Goal: Task Accomplishment & Management: Manage account settings

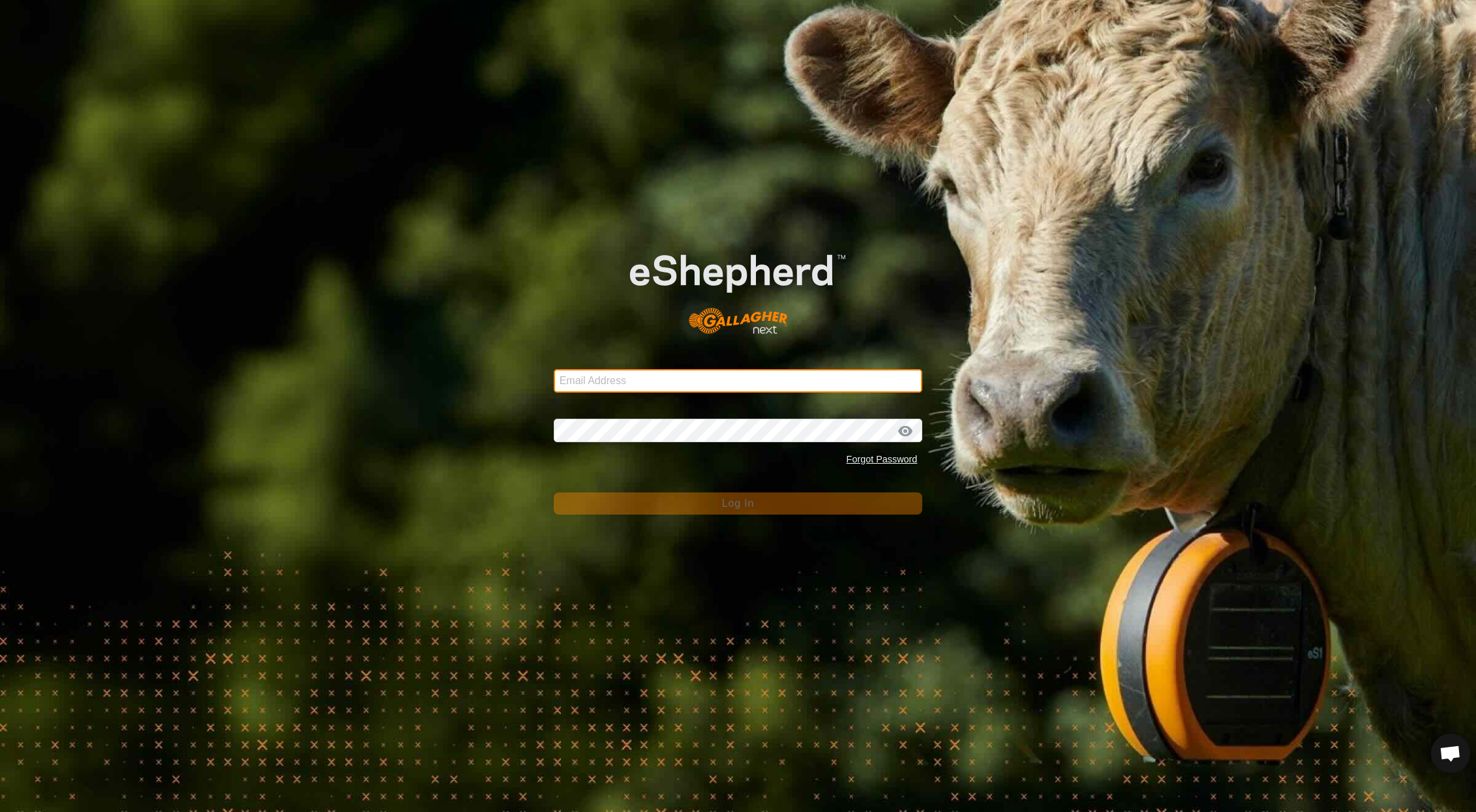
type input "[EMAIL_ADDRESS][DOMAIN_NAME]"
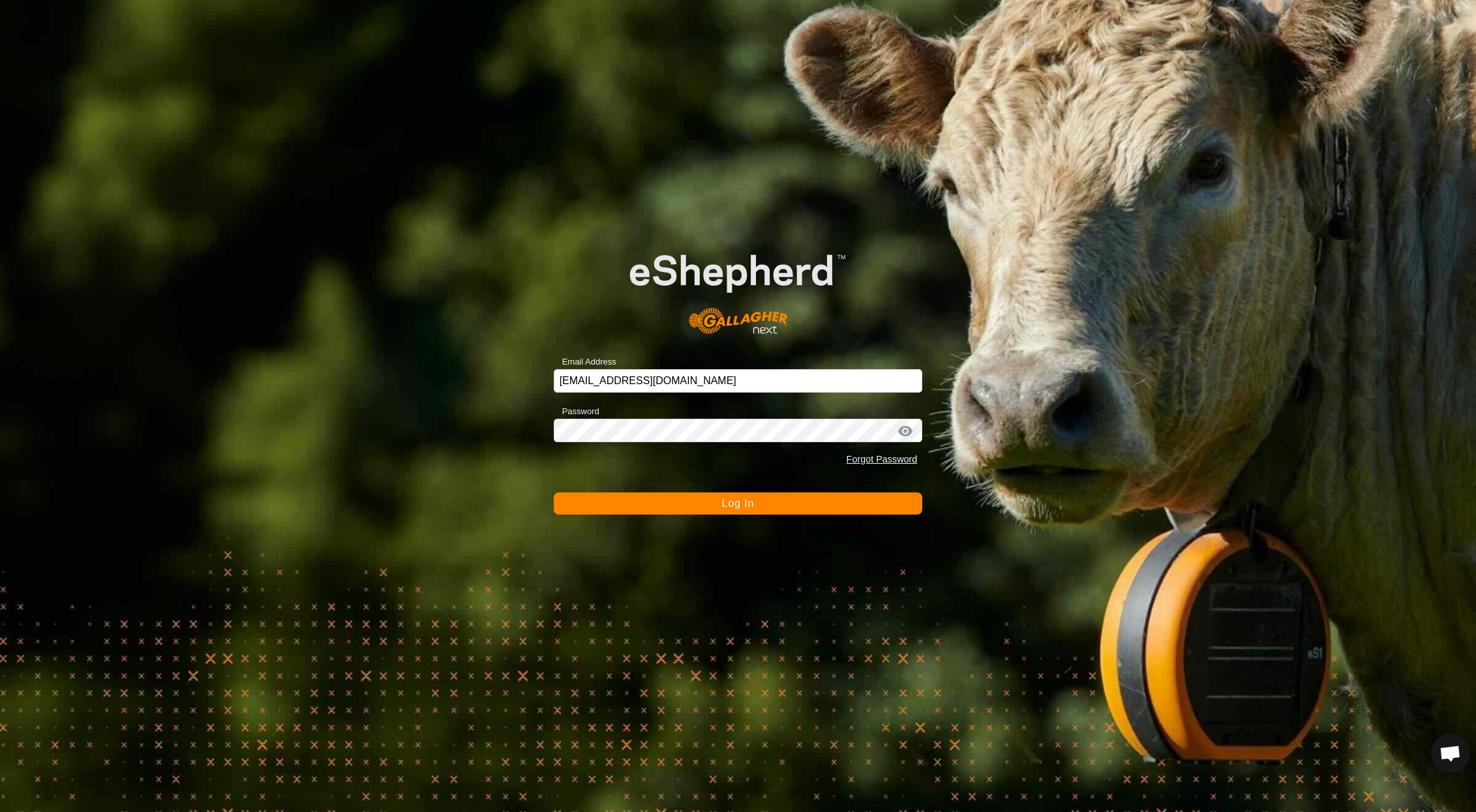
click at [726, 507] on span "Log In" at bounding box center [738, 503] width 32 height 11
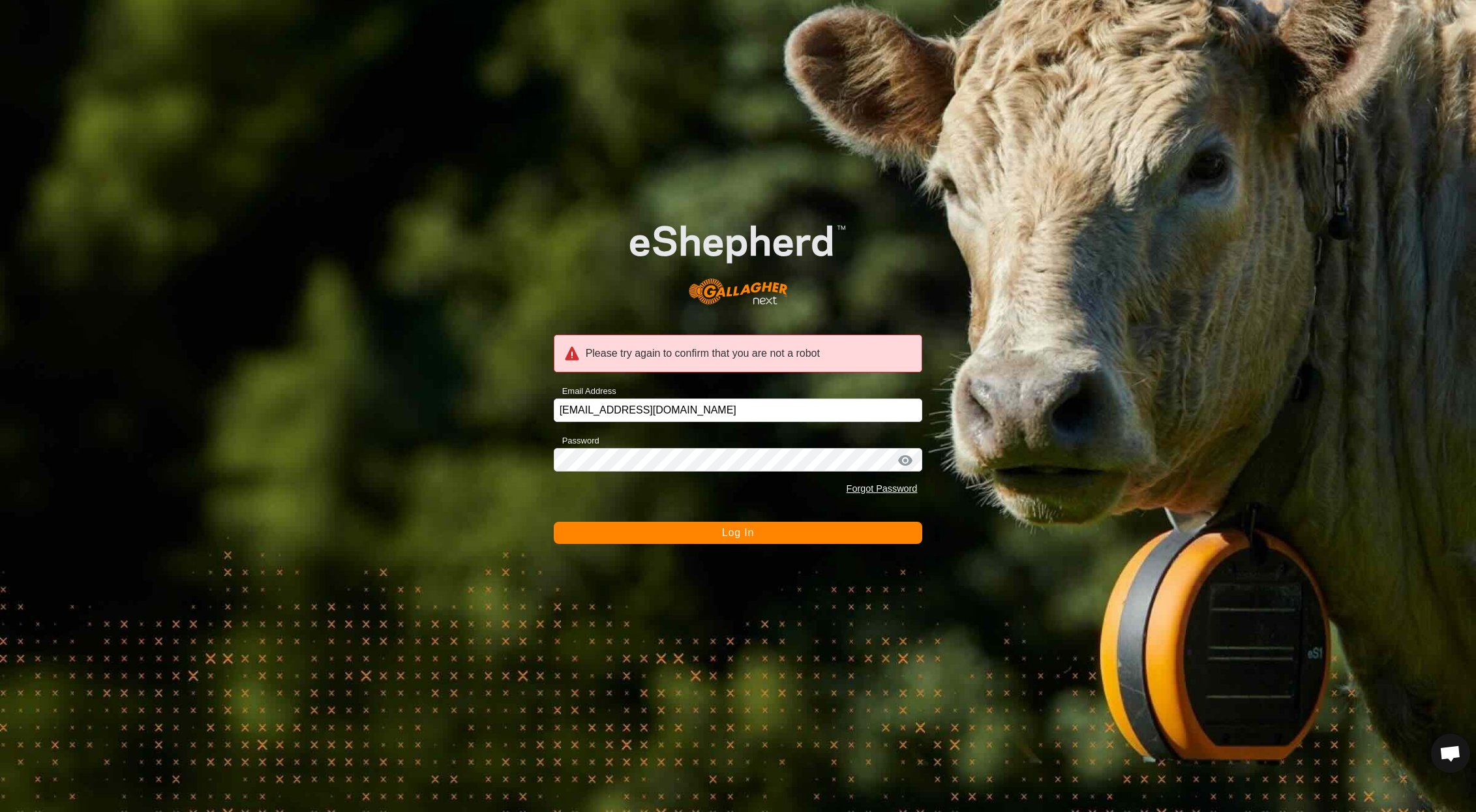
click at [738, 537] on span "Log In" at bounding box center [738, 533] width 32 height 11
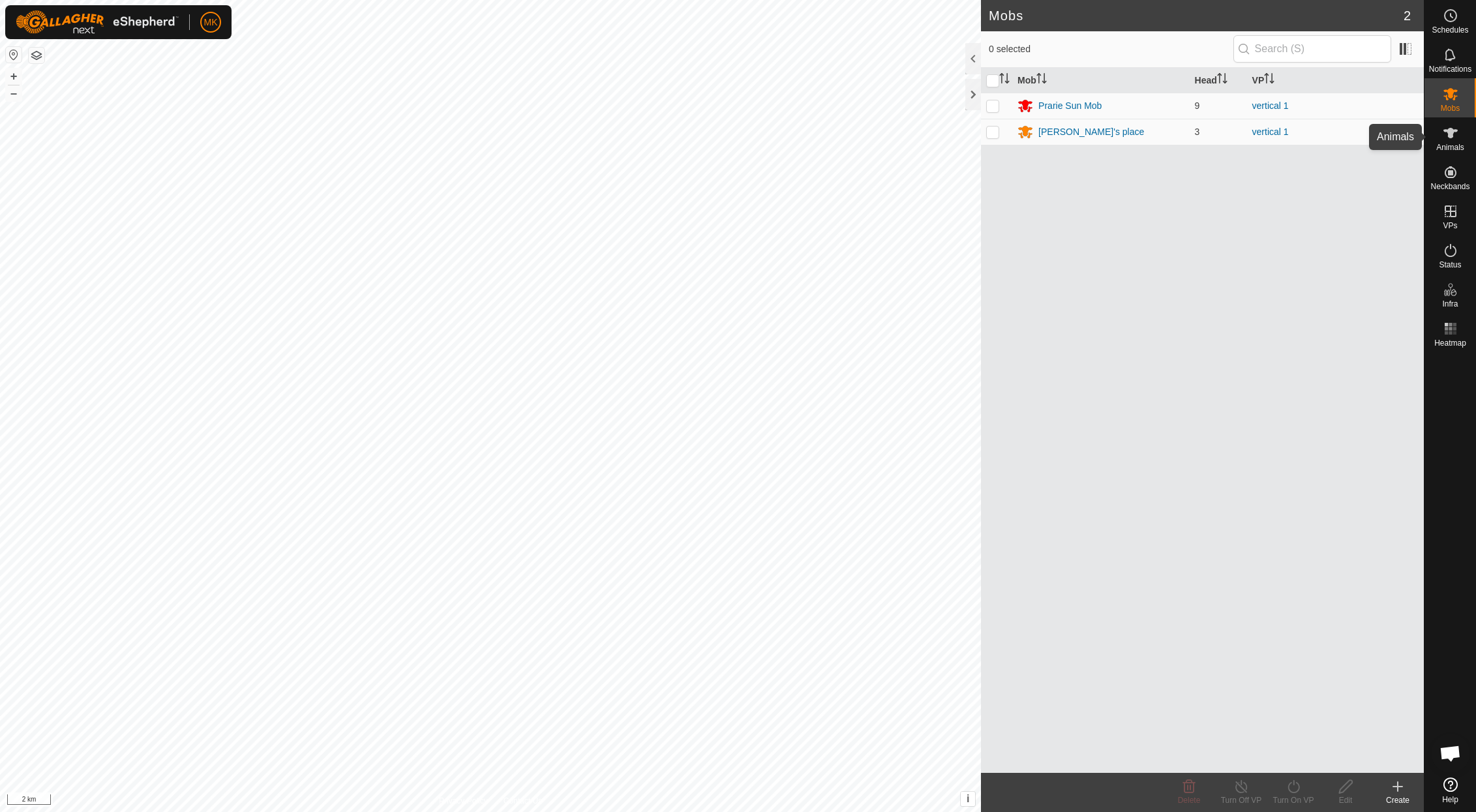
click at [1451, 138] on icon at bounding box center [1450, 133] width 15 height 15
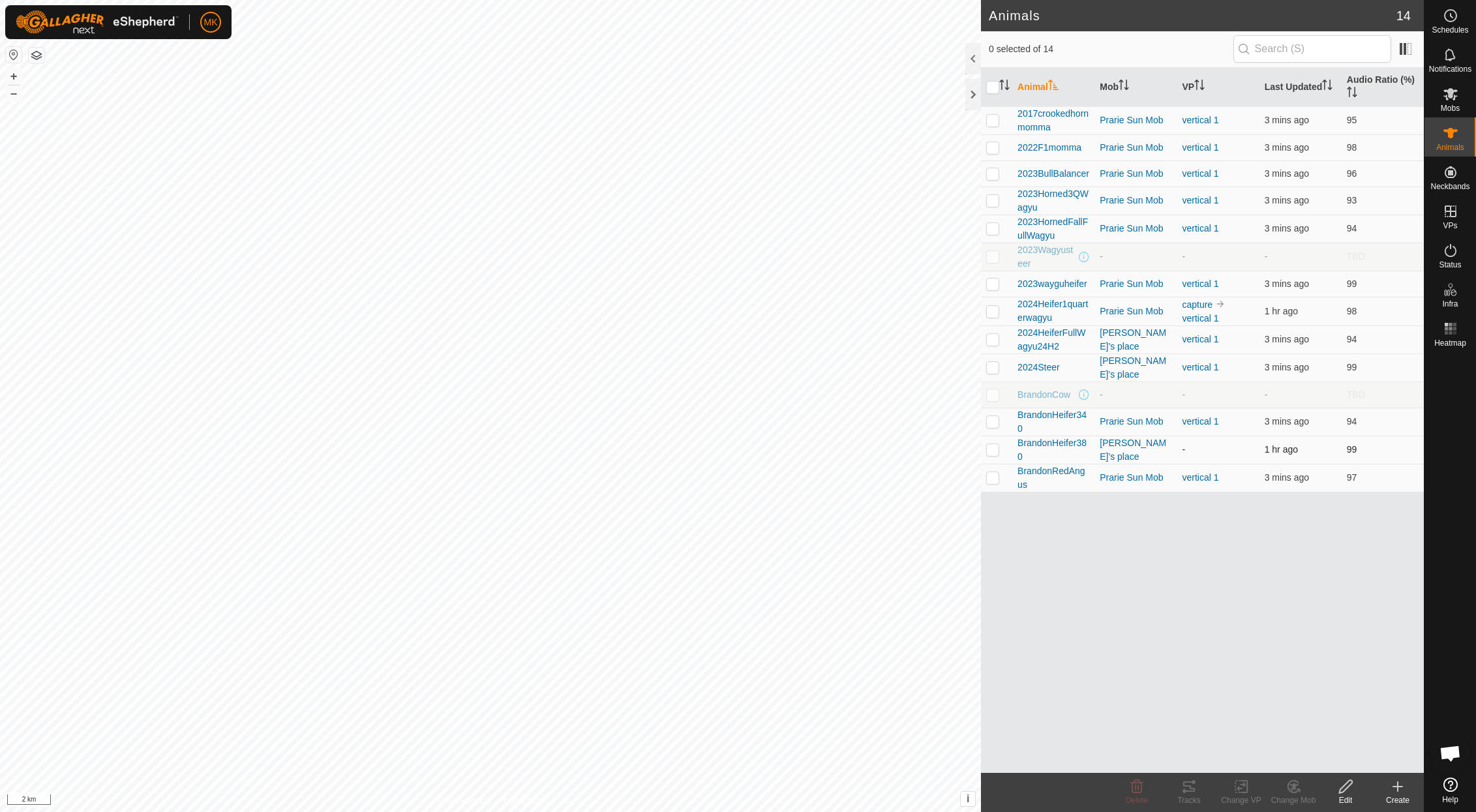
click at [992, 450] on p-checkbox at bounding box center [992, 449] width 13 height 11
checkbox input "true"
click at [1341, 789] on icon at bounding box center [1346, 786] width 13 height 13
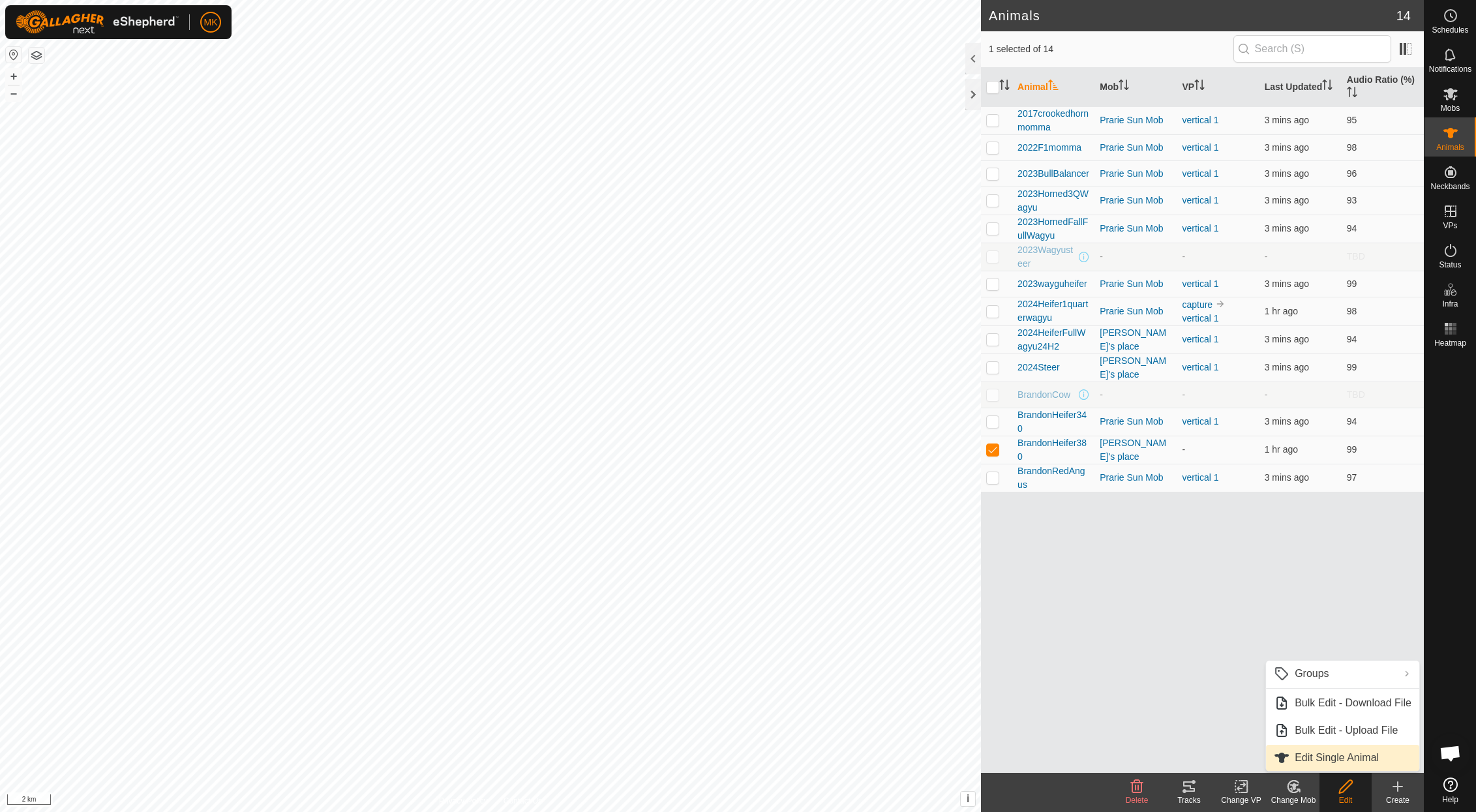
click at [1311, 756] on link "Edit Single Animal" at bounding box center [1343, 758] width 154 height 26
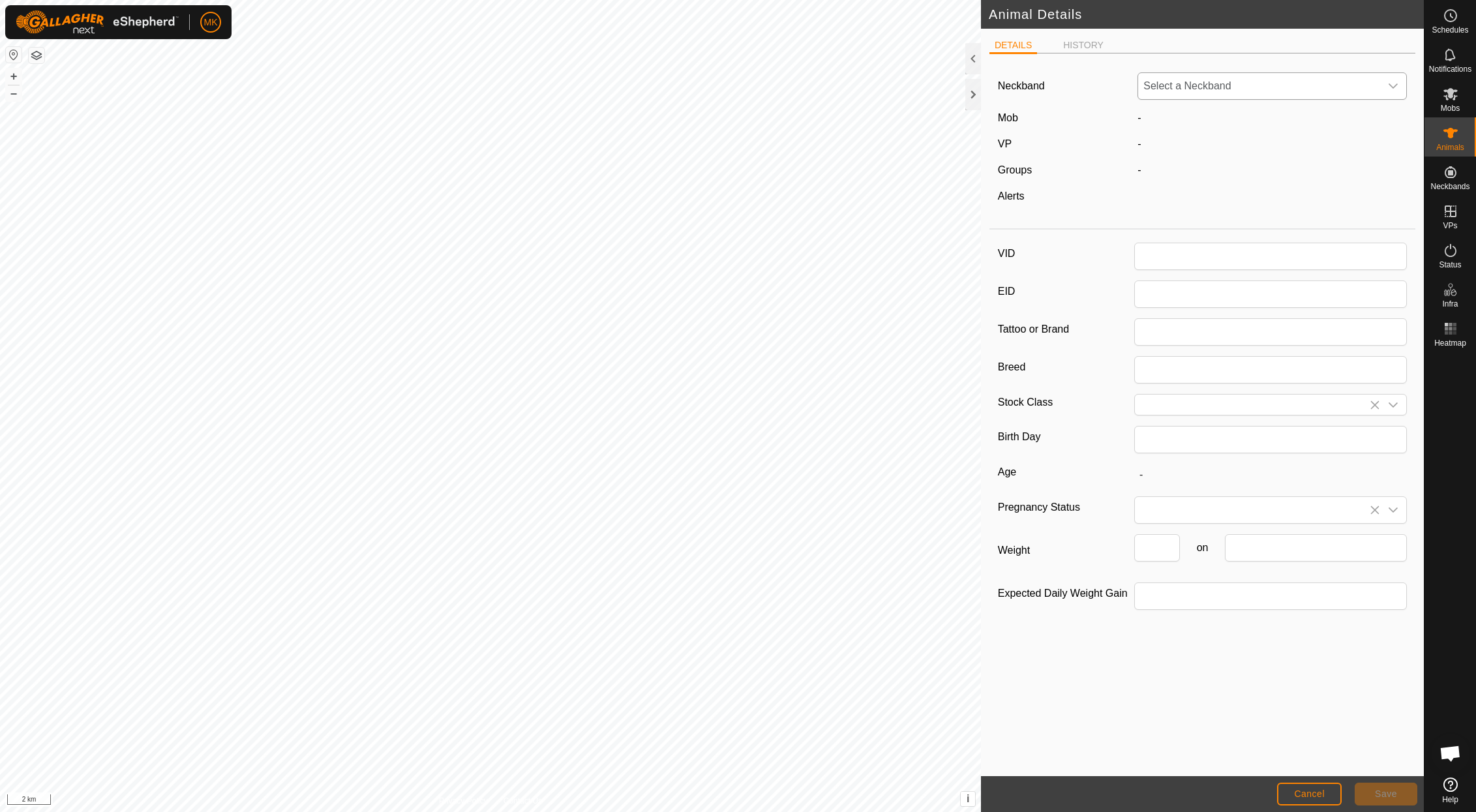
click at [1397, 82] on icon "dropdown trigger" at bounding box center [1393, 86] width 11 height 11
type input "BrandonHeifer380"
type input "White [PERSON_NAME]"
type input "05/2024"
type input "1 year 5 months"
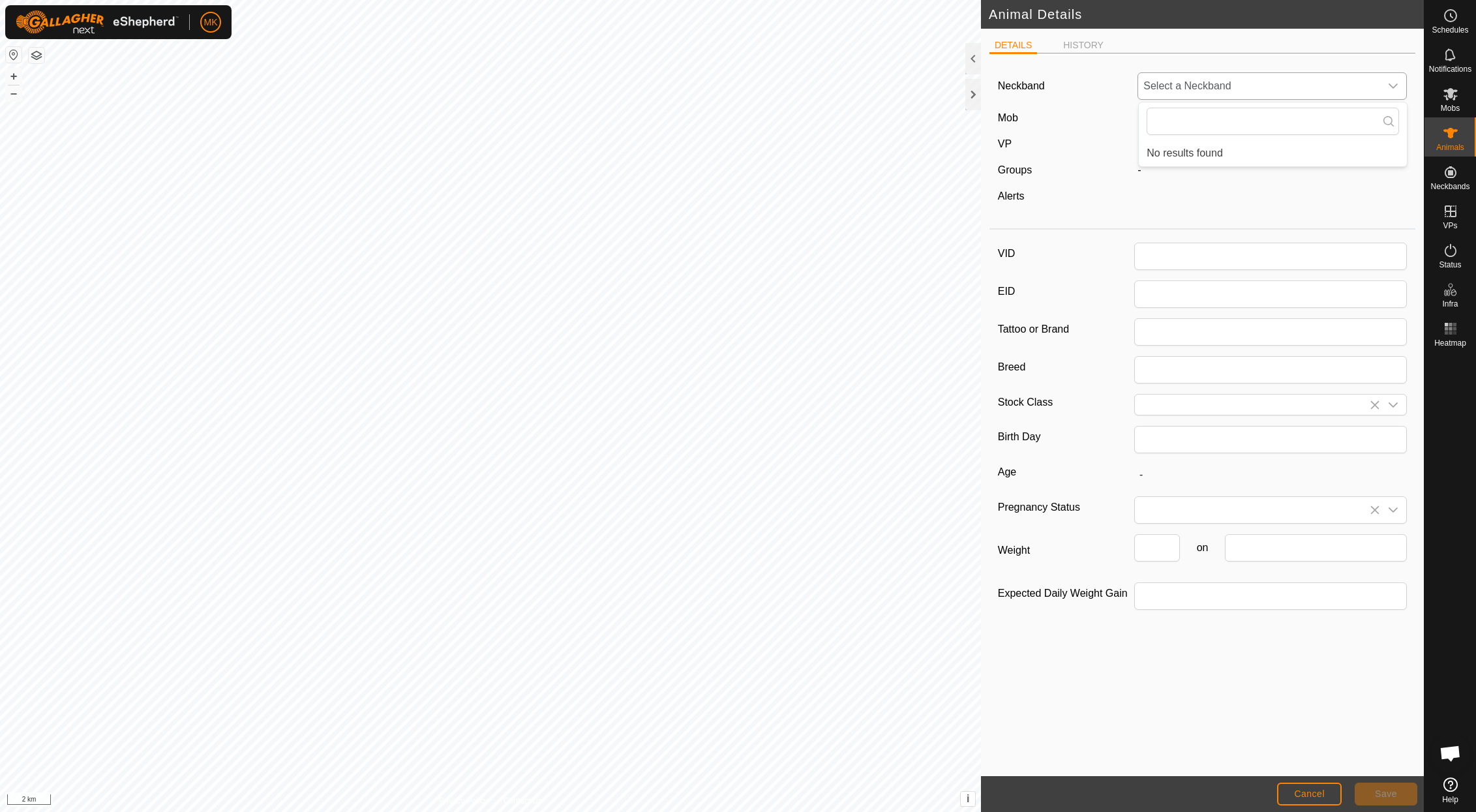
type input "0"
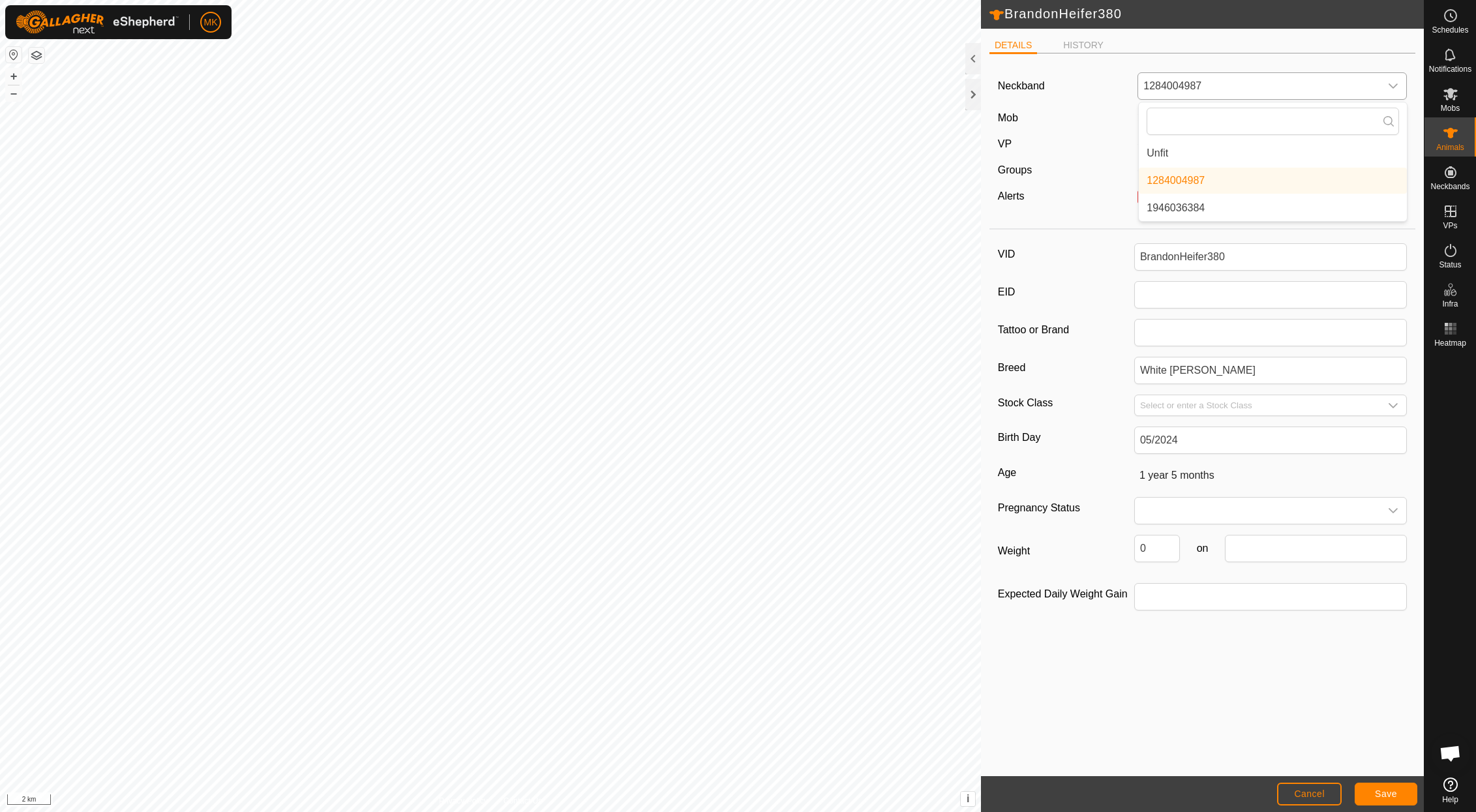
click at [1160, 150] on li "Unfit" at bounding box center [1272, 153] width 268 height 26
click at [1392, 795] on span "Save" at bounding box center [1385, 793] width 22 height 11
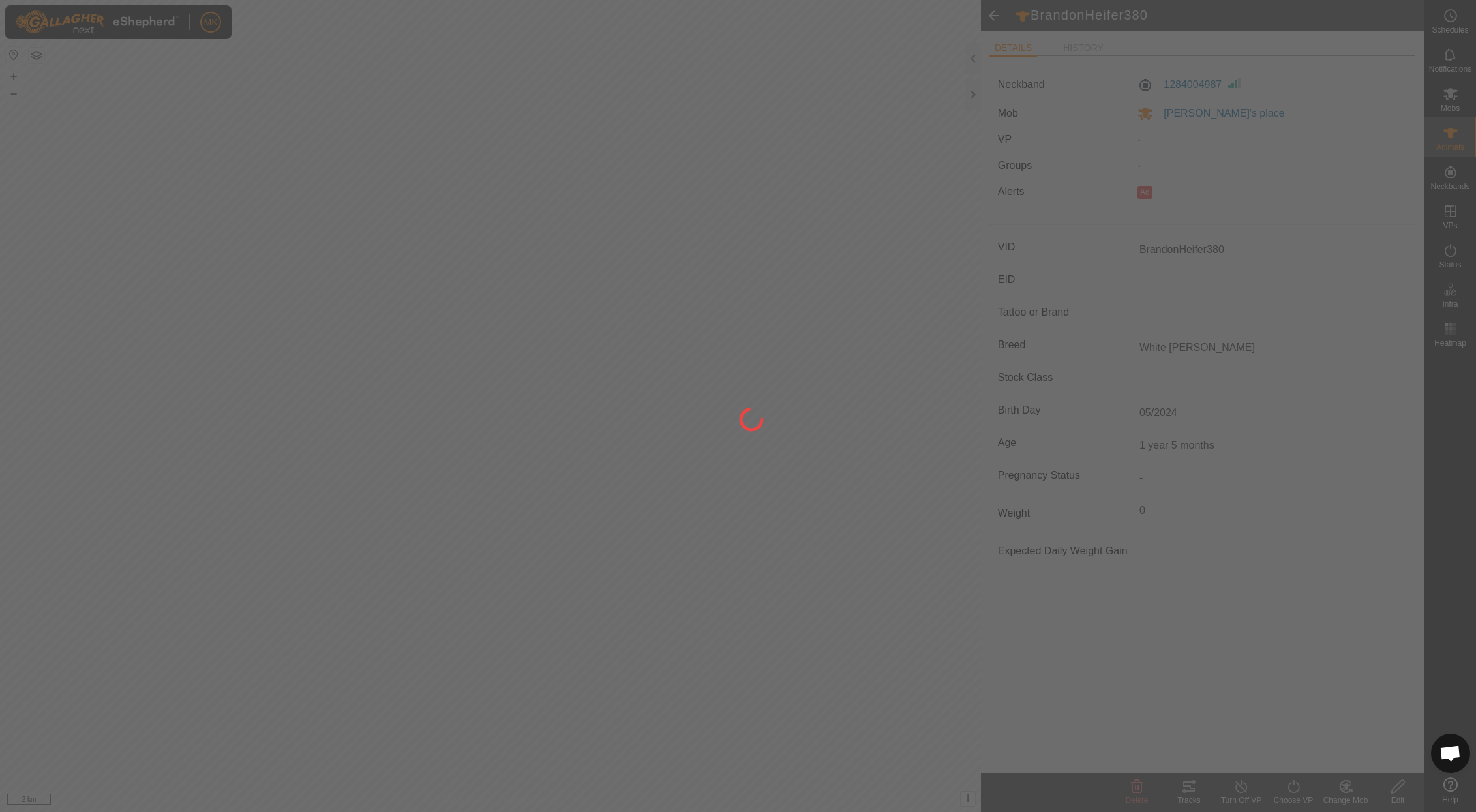
type input "-"
type input "0 kg"
type input "-"
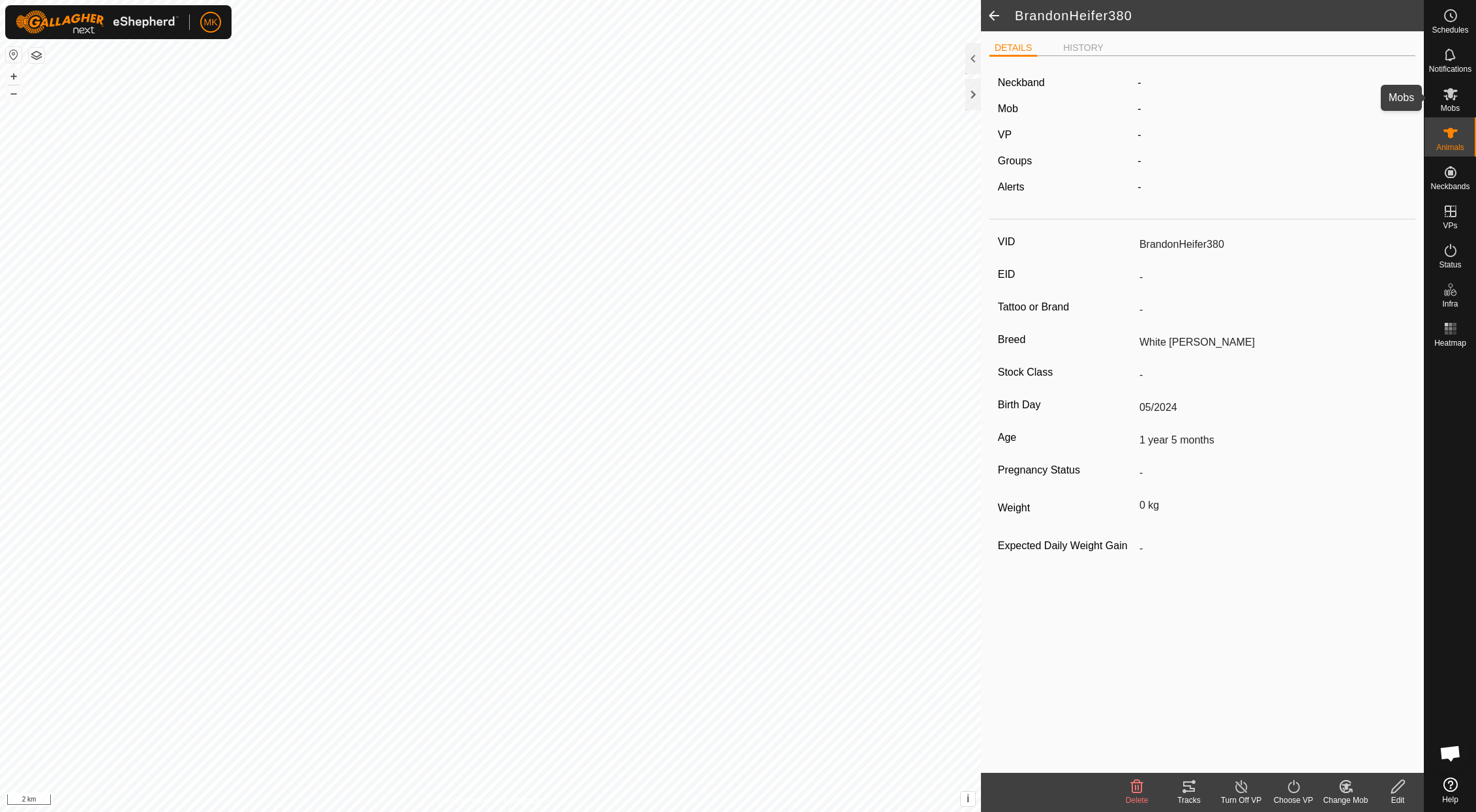
click at [1450, 99] on icon at bounding box center [1450, 93] width 15 height 15
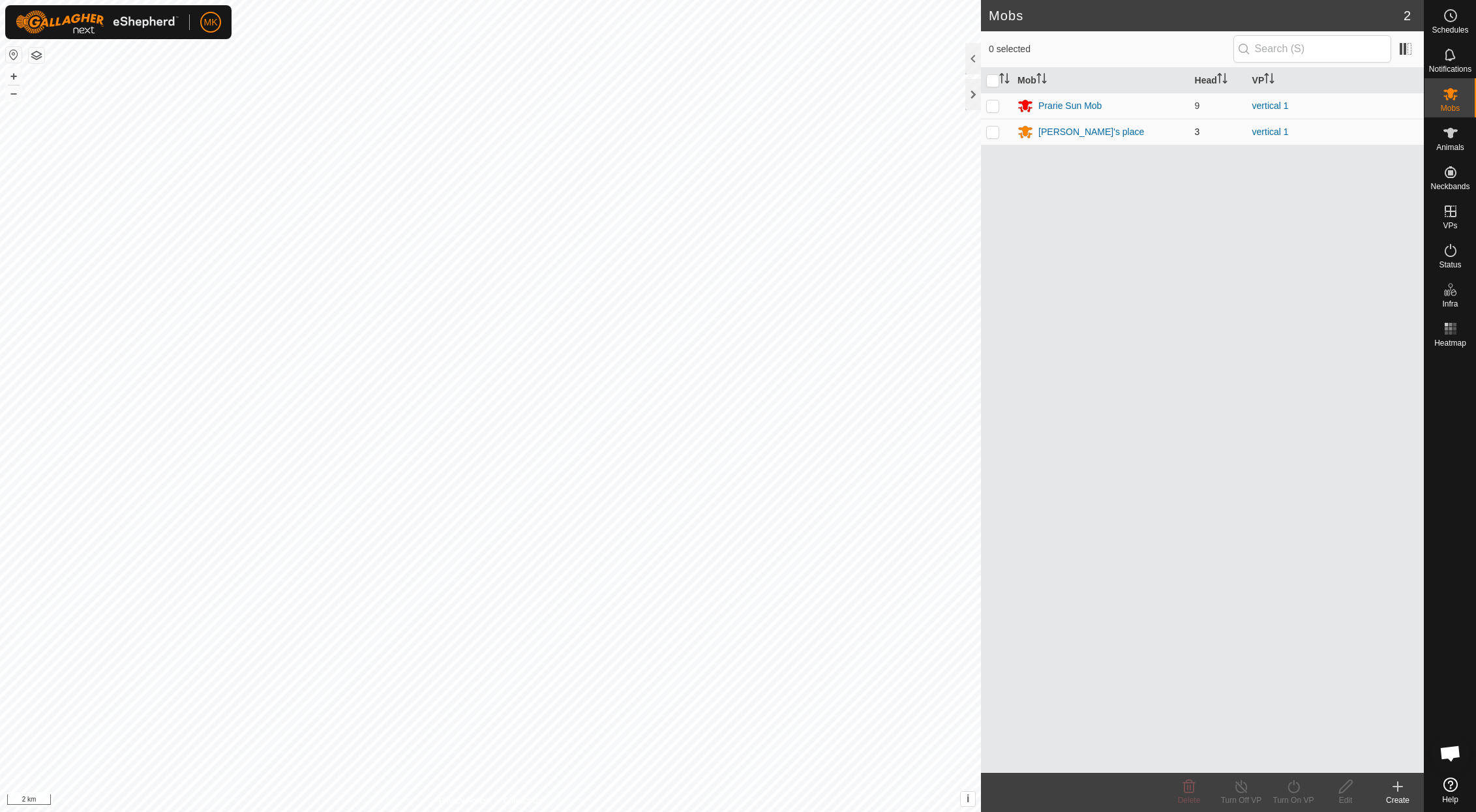
click at [995, 133] on p-checkbox at bounding box center [992, 131] width 13 height 11
checkbox input "true"
drag, startPoint x: 1337, startPoint y: 793, endPoint x: 1346, endPoint y: 793, distance: 9.0
click at [1346, 793] on icon at bounding box center [1346, 786] width 16 height 15
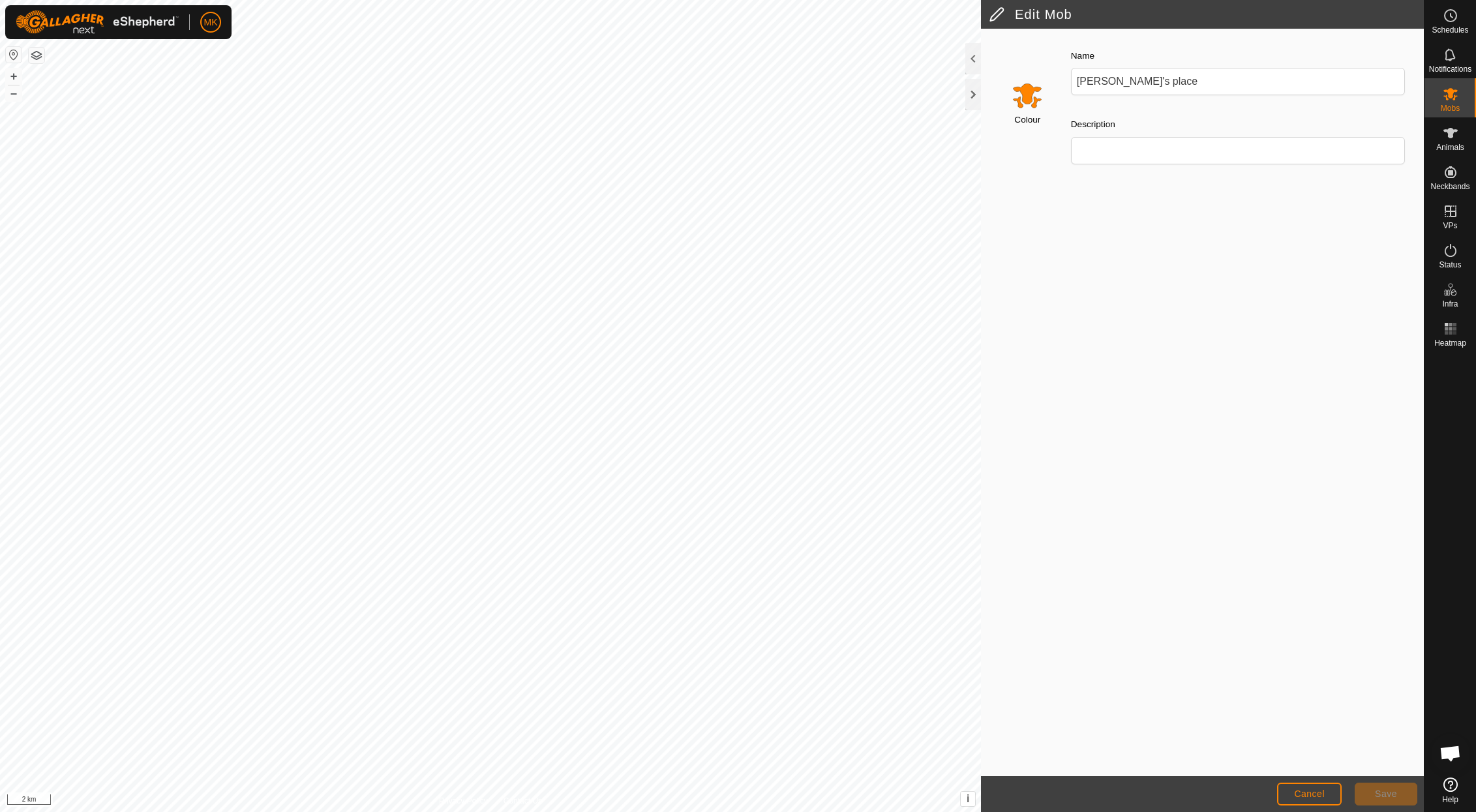
click at [999, 15] on h2 "Edit Mob" at bounding box center [1207, 14] width 435 height 15
drag, startPoint x: 1152, startPoint y: 116, endPoint x: 1155, endPoint y: 137, distance: 21.2
click at [1152, 116] on div "Description" at bounding box center [1238, 140] width 345 height 58
click at [1452, 142] on es-animals-svg-icon at bounding box center [1450, 133] width 23 height 21
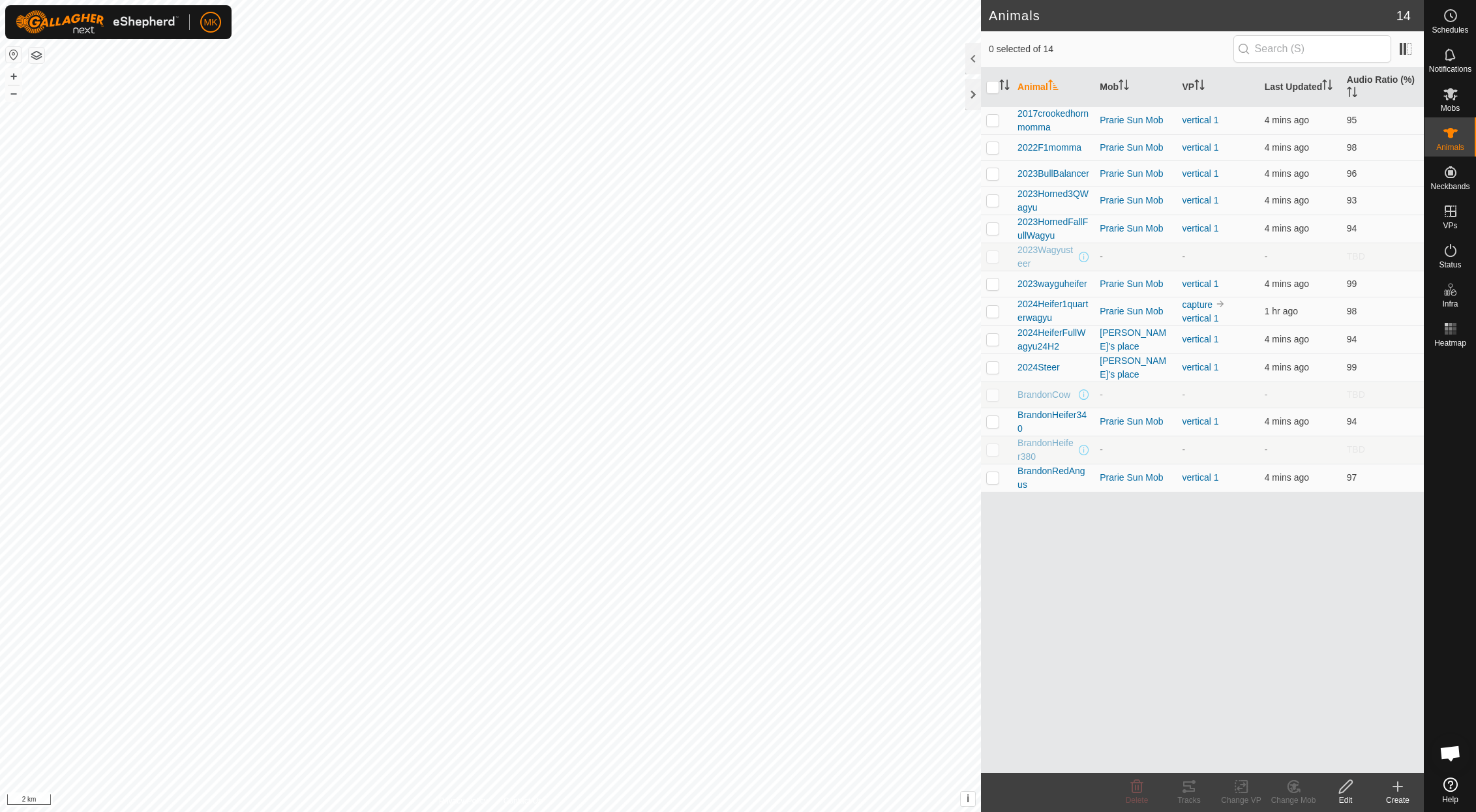
click at [998, 447] on p-checkbox at bounding box center [992, 449] width 13 height 11
click at [1294, 789] on icon at bounding box center [1293, 787] width 9 height 6
click at [1314, 728] on link "Choose Mob..." at bounding box center [1333, 730] width 129 height 26
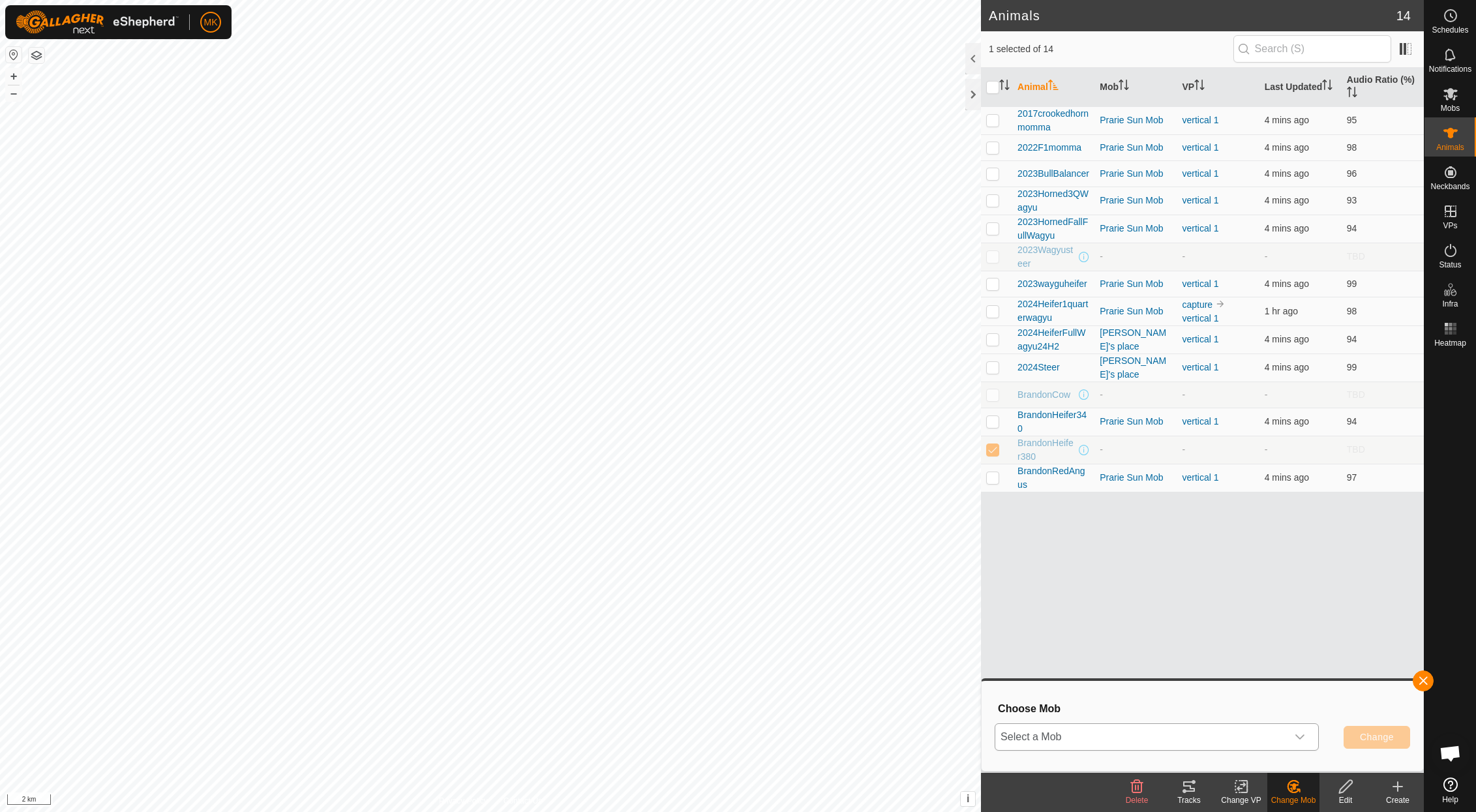
click at [1301, 735] on icon "dropdown trigger" at bounding box center [1300, 737] width 11 height 11
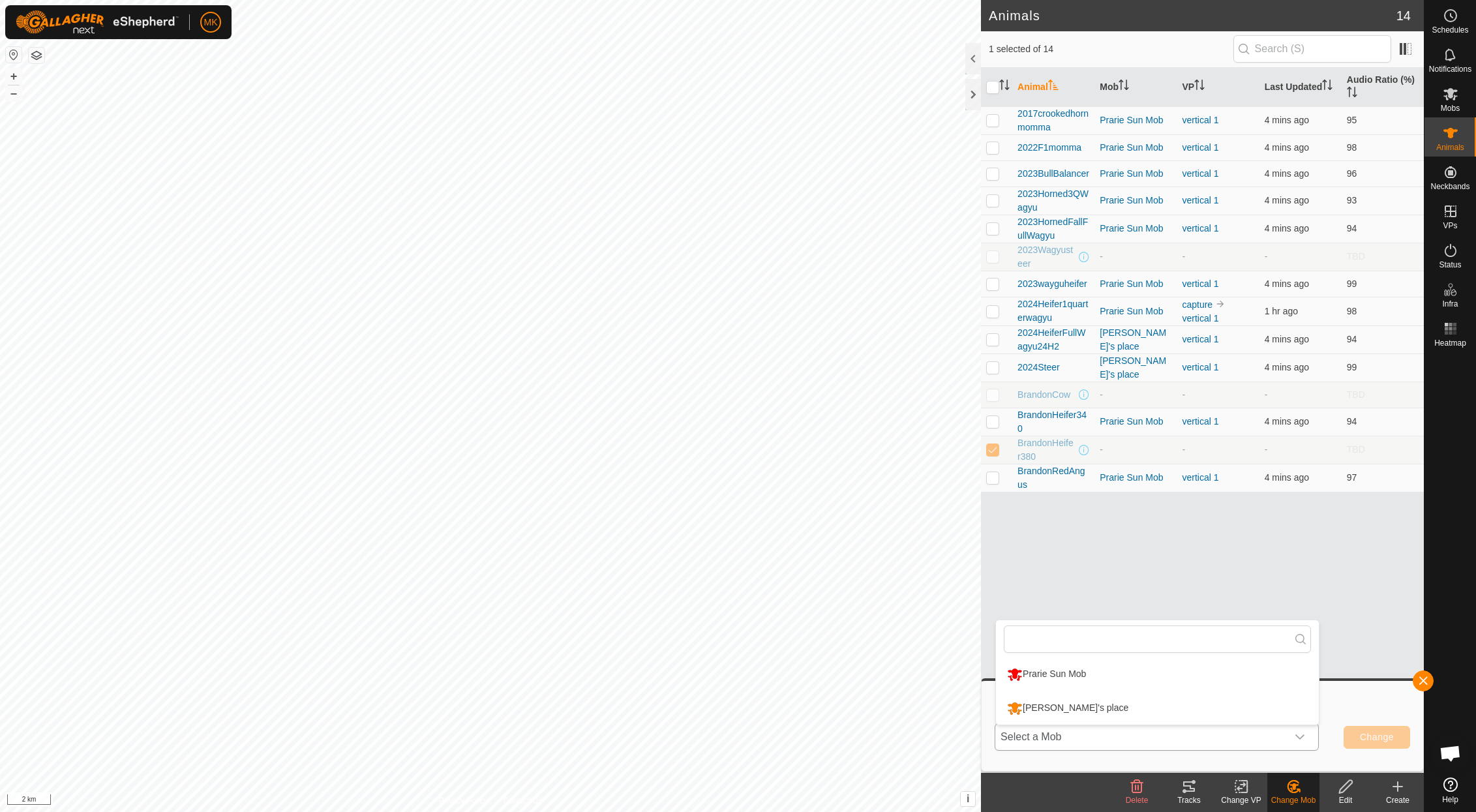
click at [1073, 673] on li "Prarie Sun Mob" at bounding box center [1157, 675] width 323 height 32
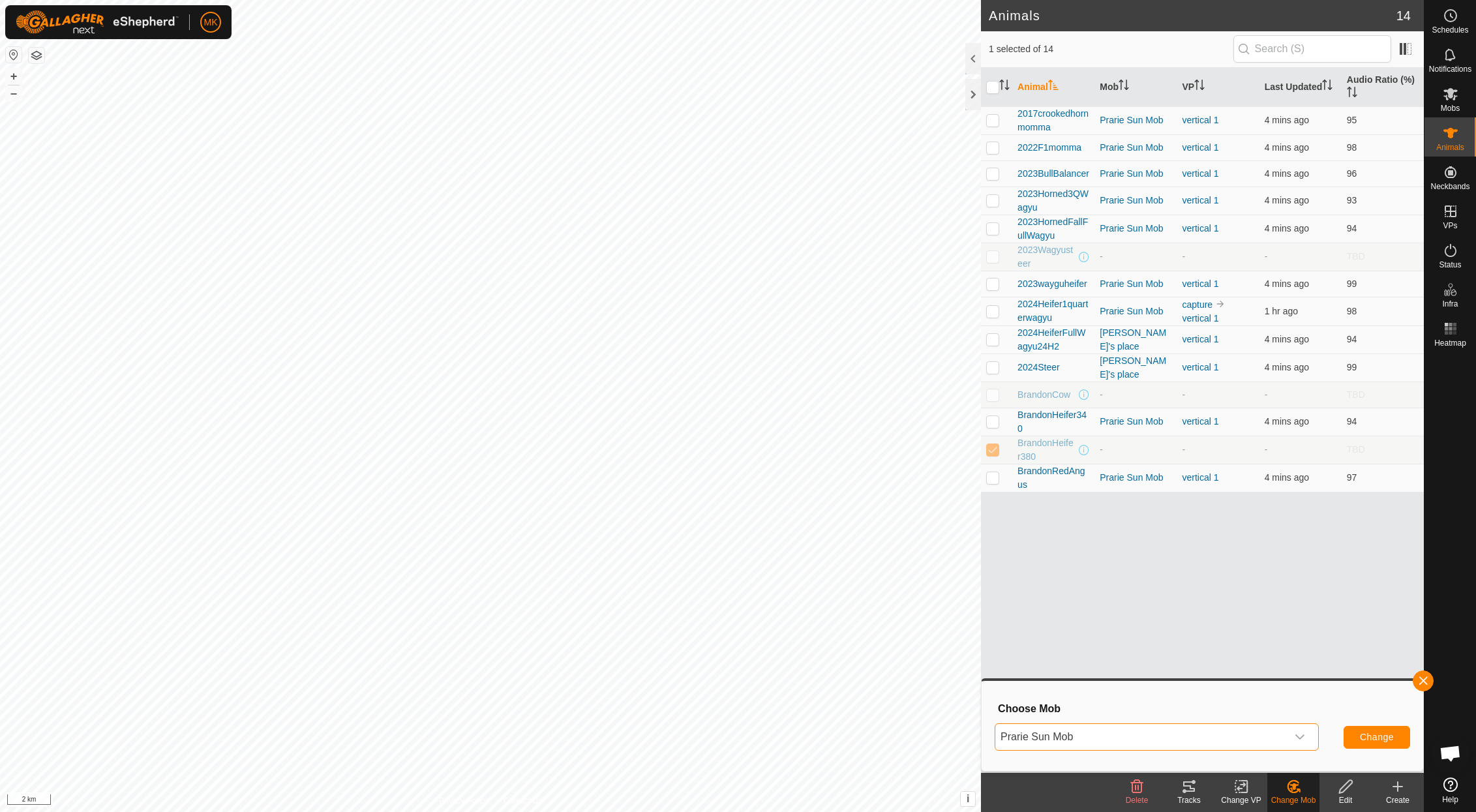
click at [1364, 739] on span "Change" at bounding box center [1377, 737] width 34 height 11
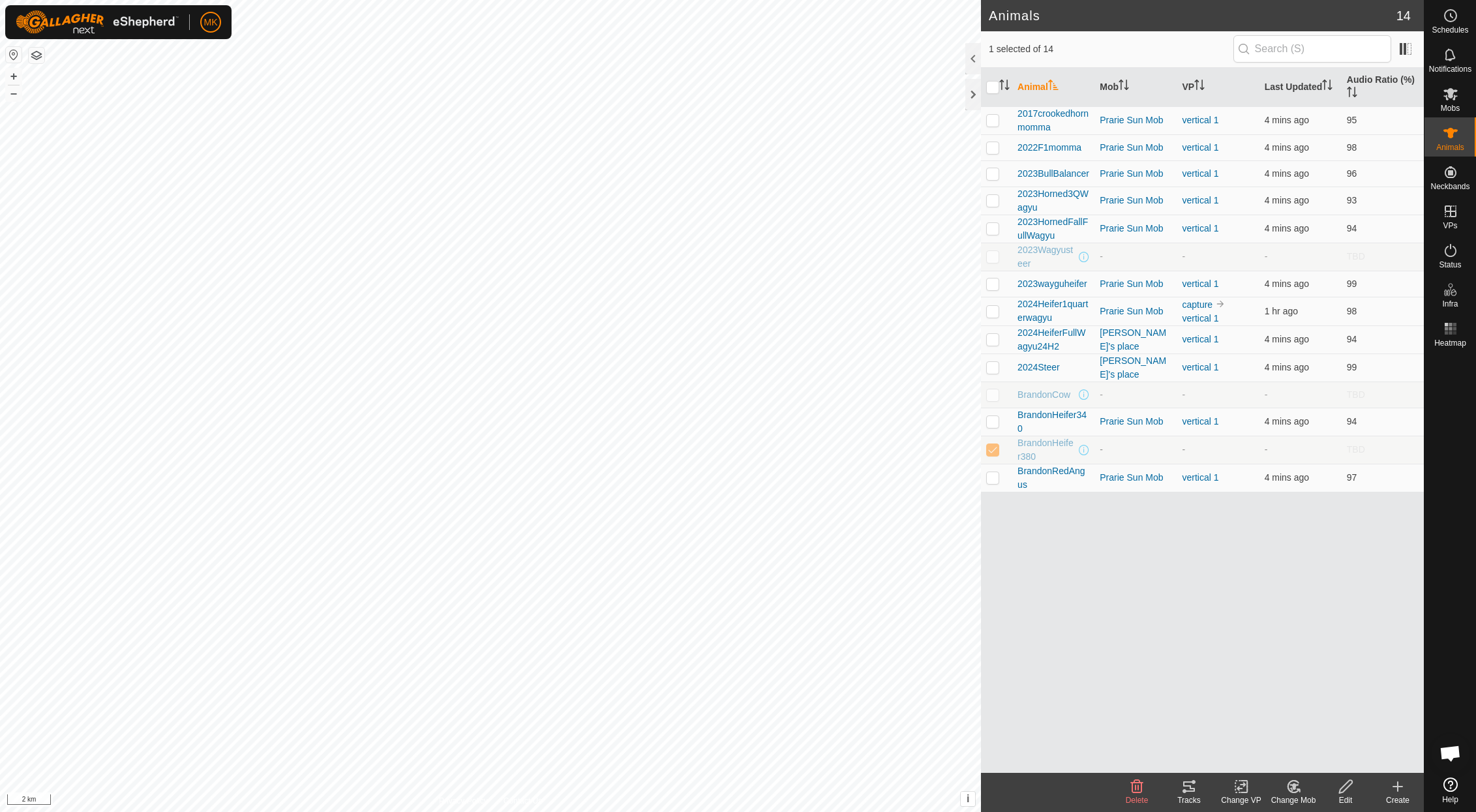
click at [995, 449] on p-checkbox at bounding box center [992, 449] width 13 height 11
checkbox input "false"
drag, startPoint x: 994, startPoint y: 340, endPoint x: 995, endPoint y: 352, distance: 12.0
click at [994, 341] on p-checkbox at bounding box center [992, 339] width 13 height 11
checkbox input "true"
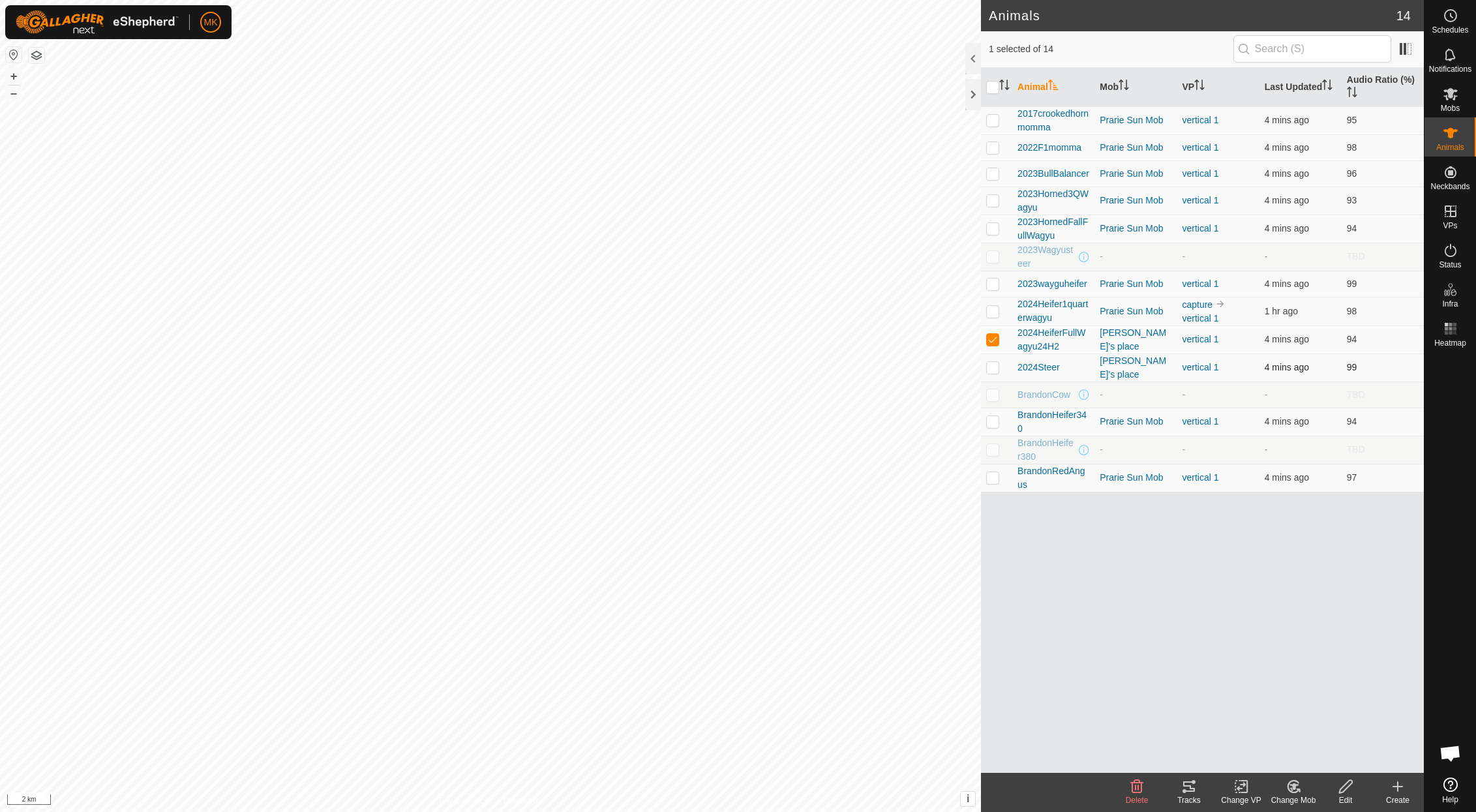
click at [993, 366] on p-checkbox at bounding box center [992, 367] width 13 height 11
checkbox input "true"
click at [1296, 792] on icon at bounding box center [1293, 786] width 11 height 12
click at [1322, 734] on link "Choose Mob..." at bounding box center [1333, 730] width 129 height 26
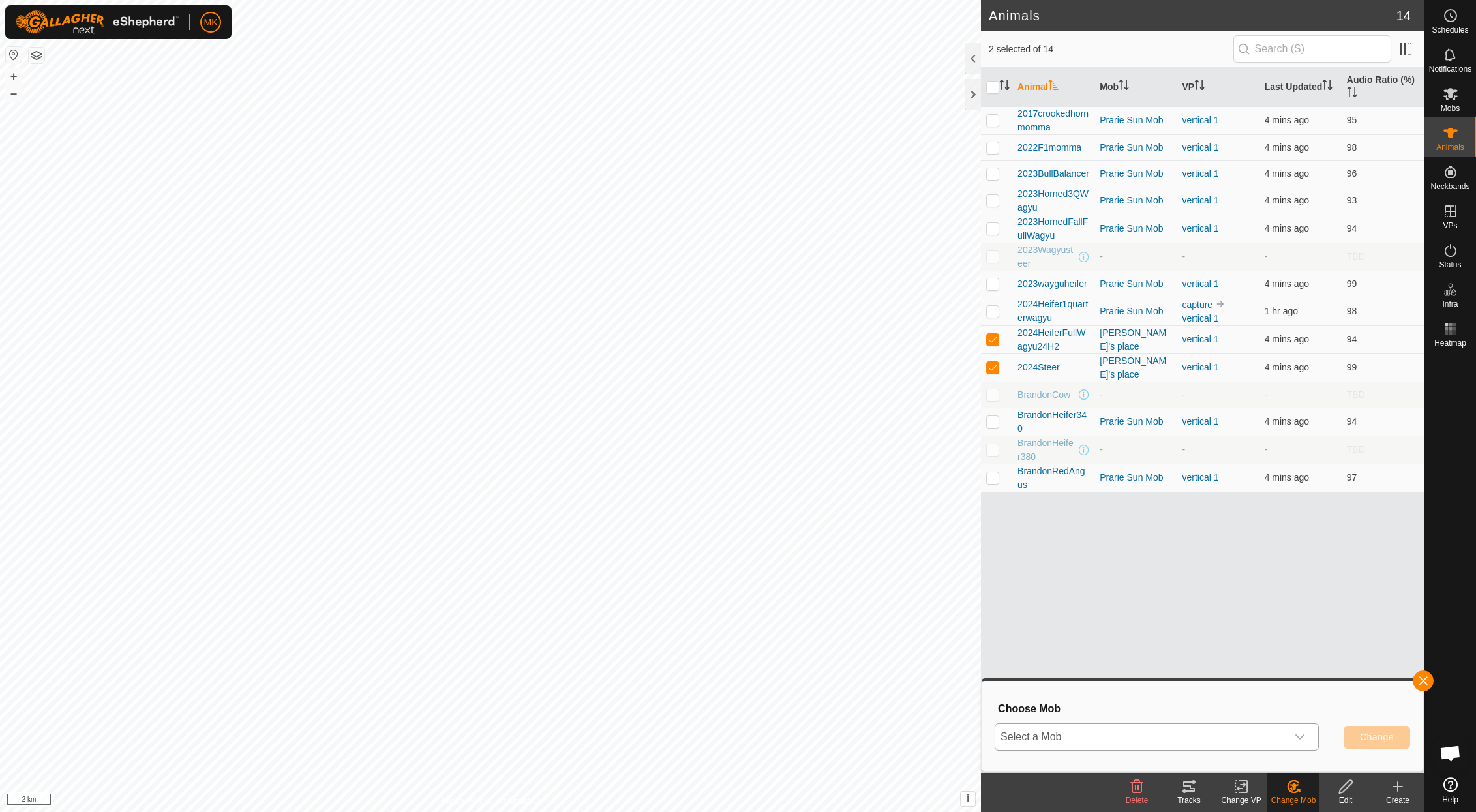
click at [1300, 738] on icon "dropdown trigger" at bounding box center [1300, 737] width 9 height 5
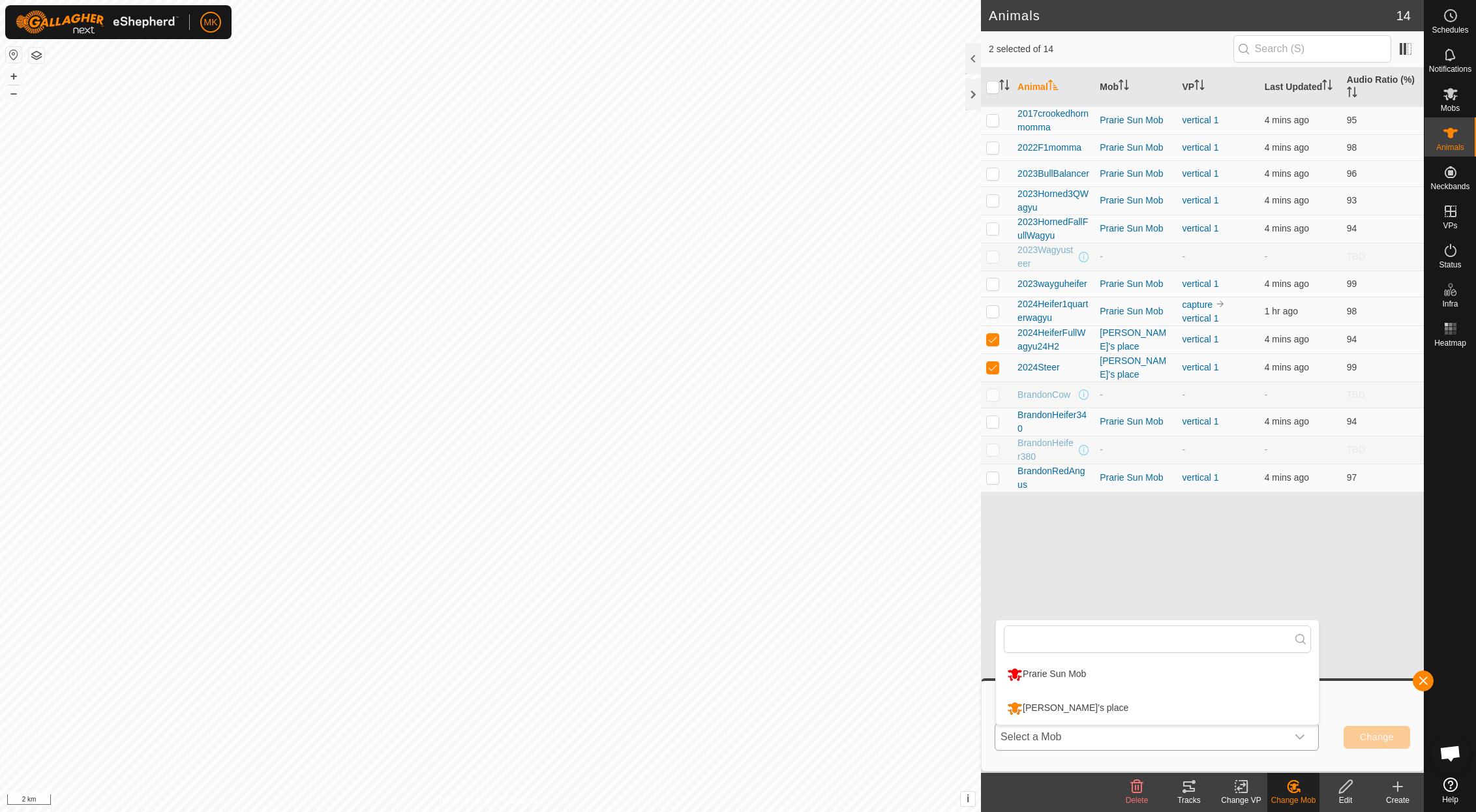
click at [1117, 672] on li "Prarie Sun Mob" at bounding box center [1157, 675] width 323 height 32
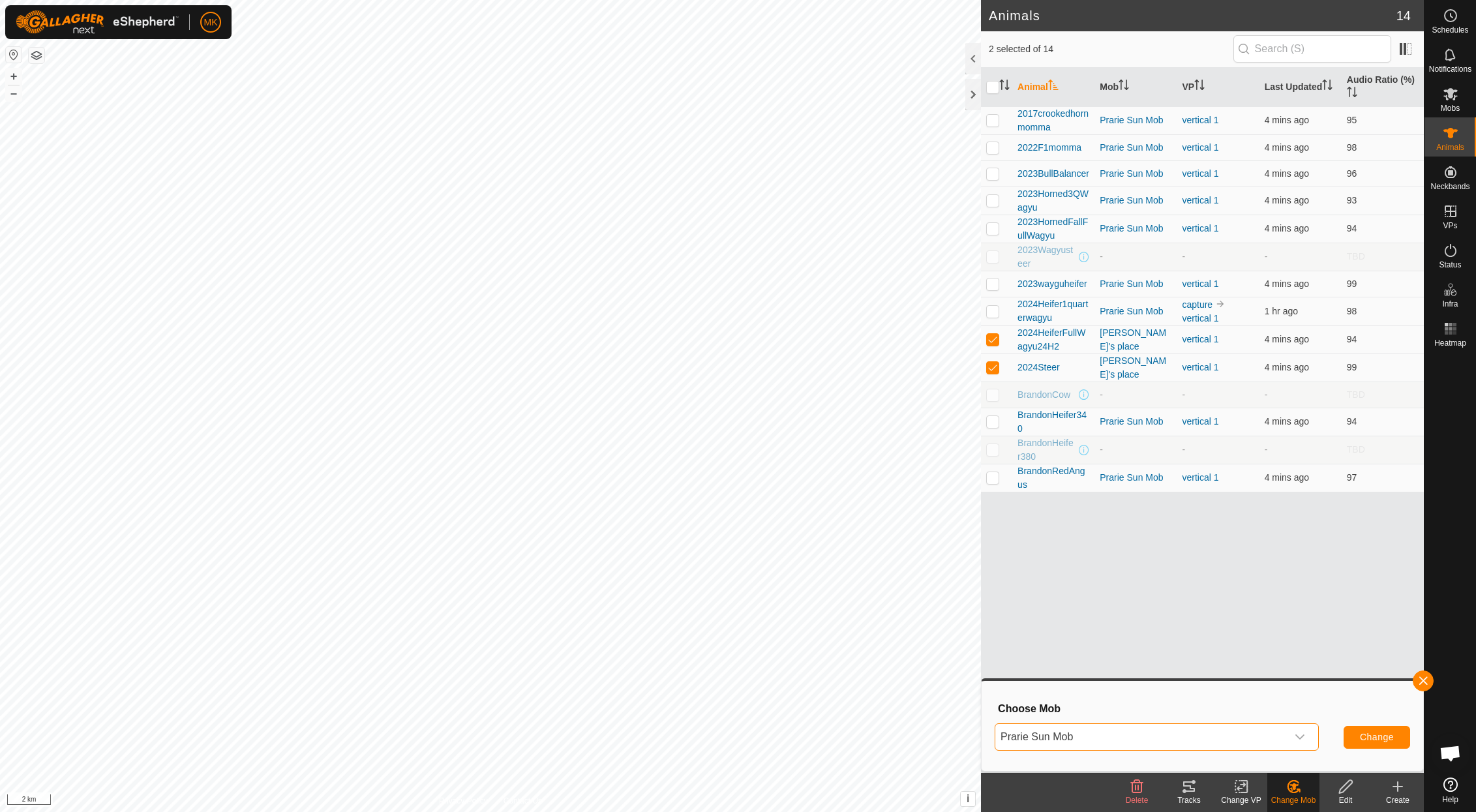
click at [1377, 733] on span "Change" at bounding box center [1377, 737] width 34 height 11
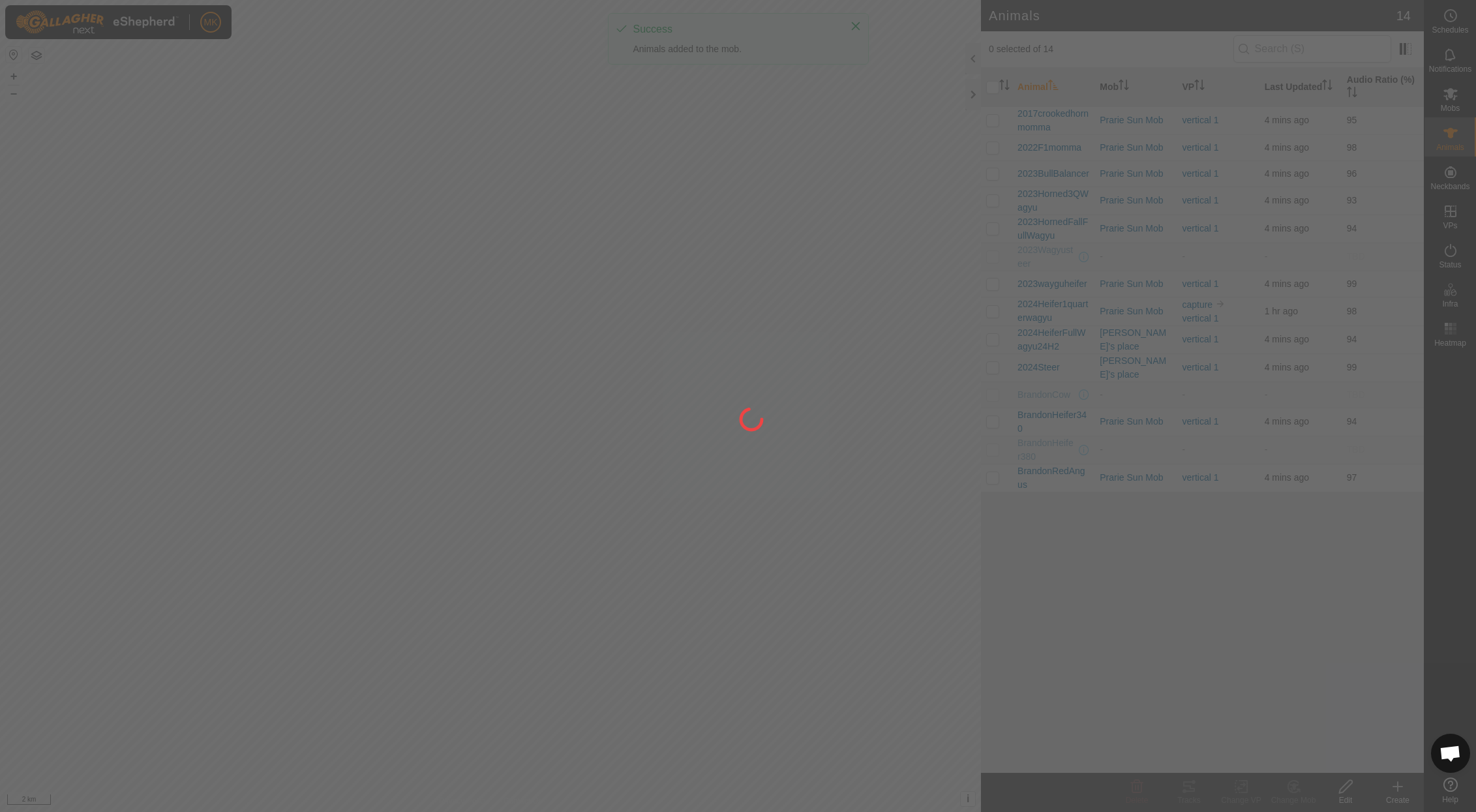
checkbox input "false"
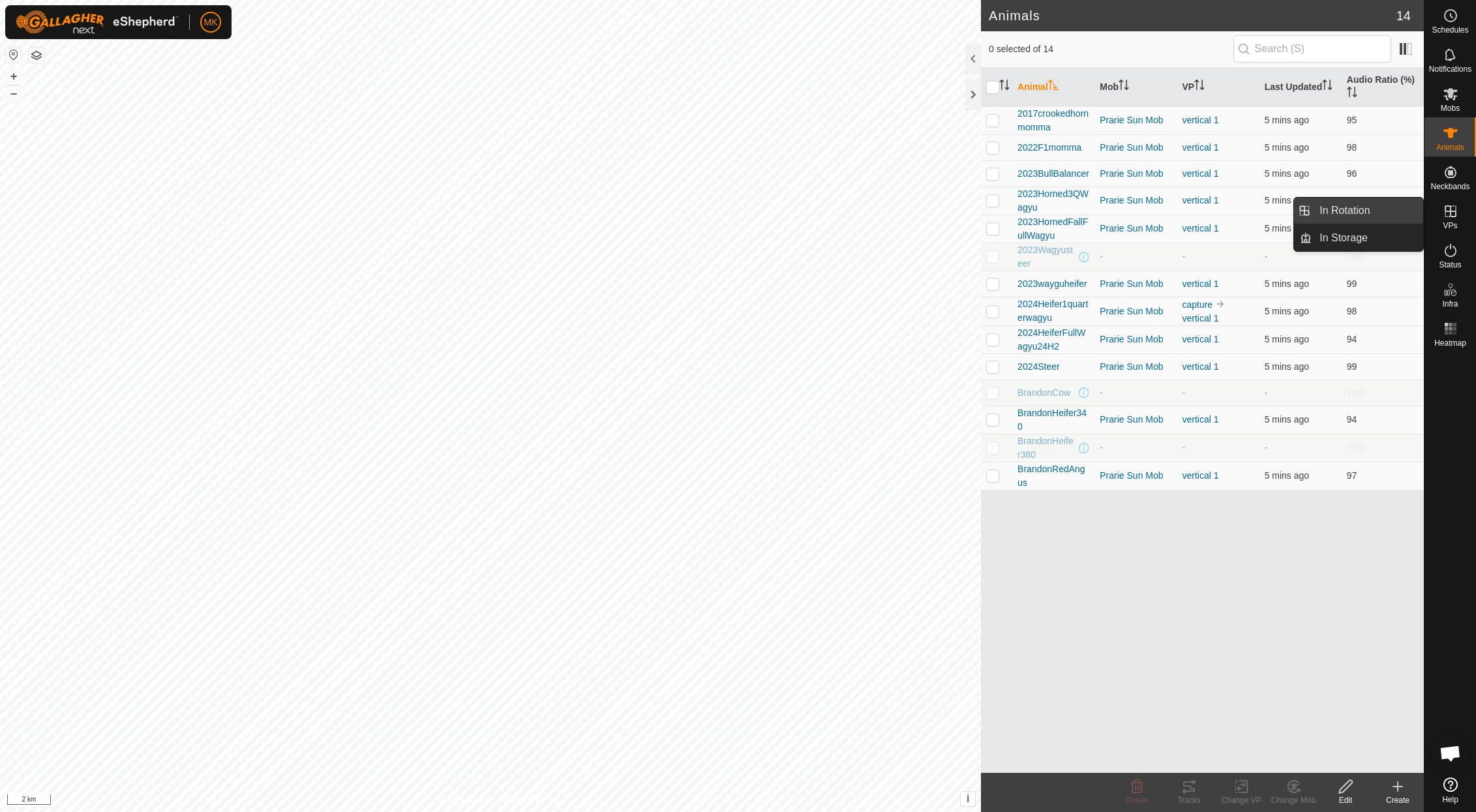
click at [1368, 211] on link "In Rotation" at bounding box center [1368, 210] width 112 height 26
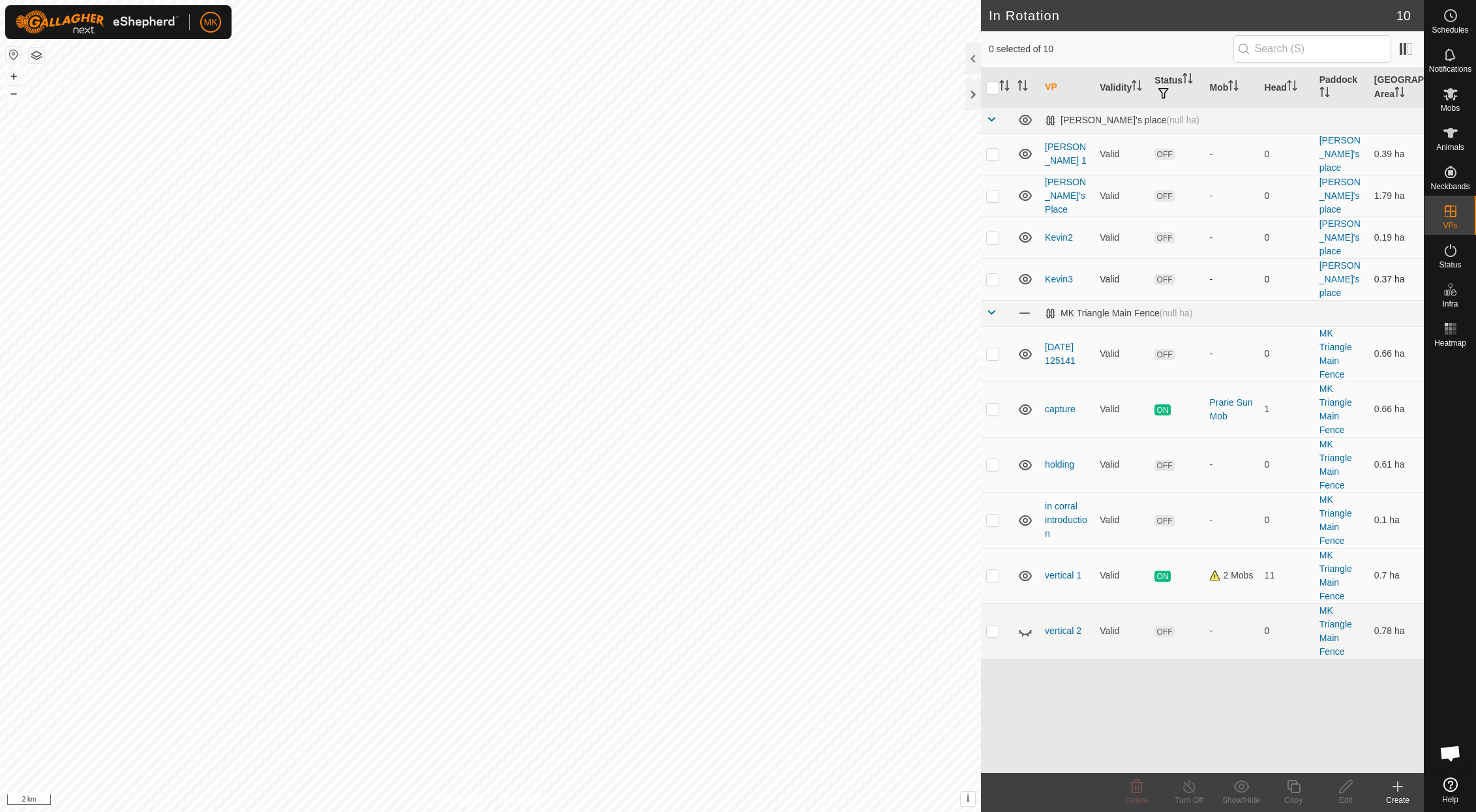
click at [995, 274] on p-checkbox at bounding box center [992, 279] width 13 height 11
checkbox input "true"
click at [995, 232] on p-checkbox at bounding box center [992, 237] width 13 height 11
checkbox input "true"
click at [994, 181] on td at bounding box center [996, 196] width 32 height 42
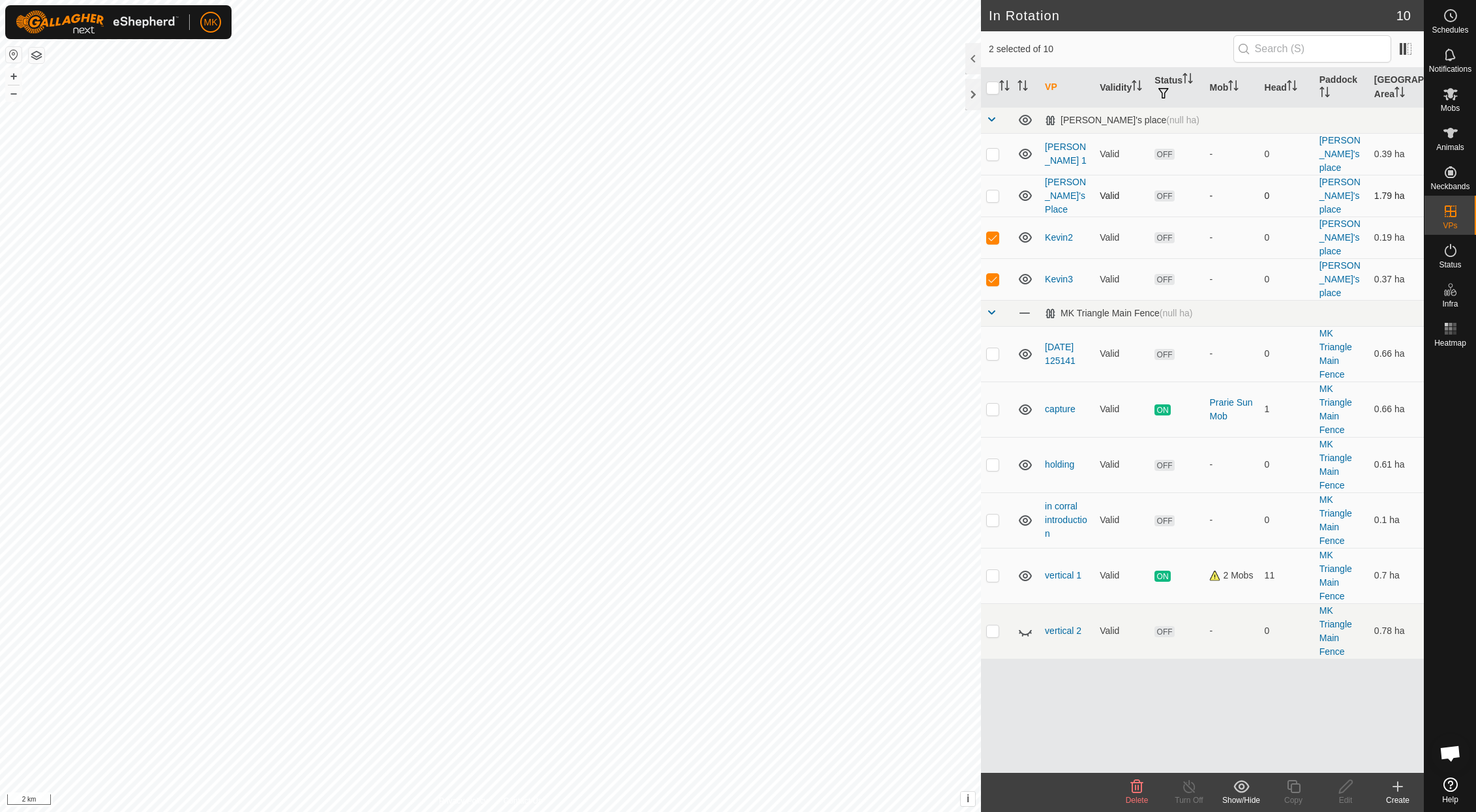
checkbox input "true"
click at [994, 141] on td at bounding box center [996, 154] width 32 height 42
click at [1245, 787] on icon at bounding box center [1241, 785] width 15 height 12
click at [1267, 757] on link "Move to 'In Storage'" at bounding box center [1280, 758] width 129 height 26
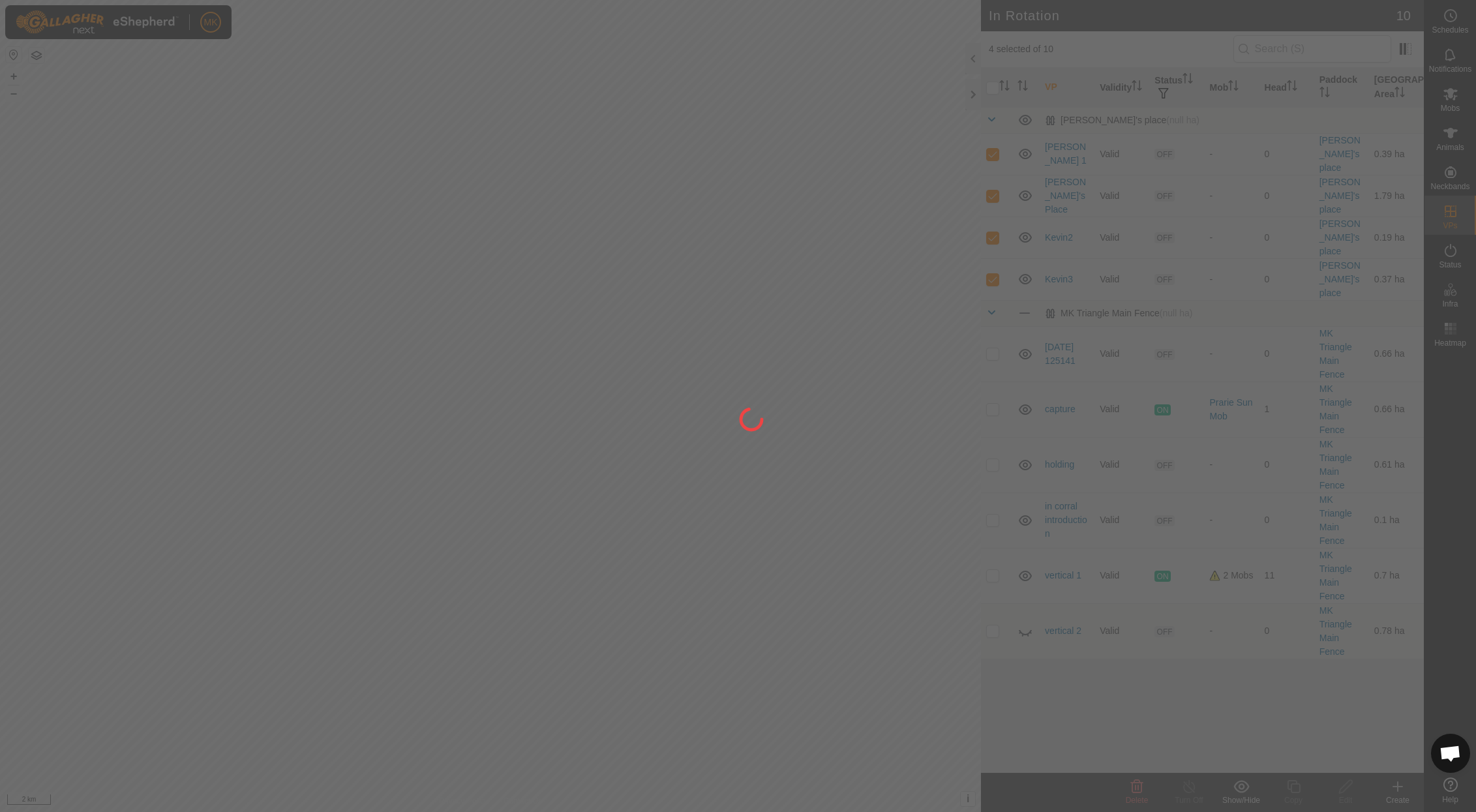
checkbox input "false"
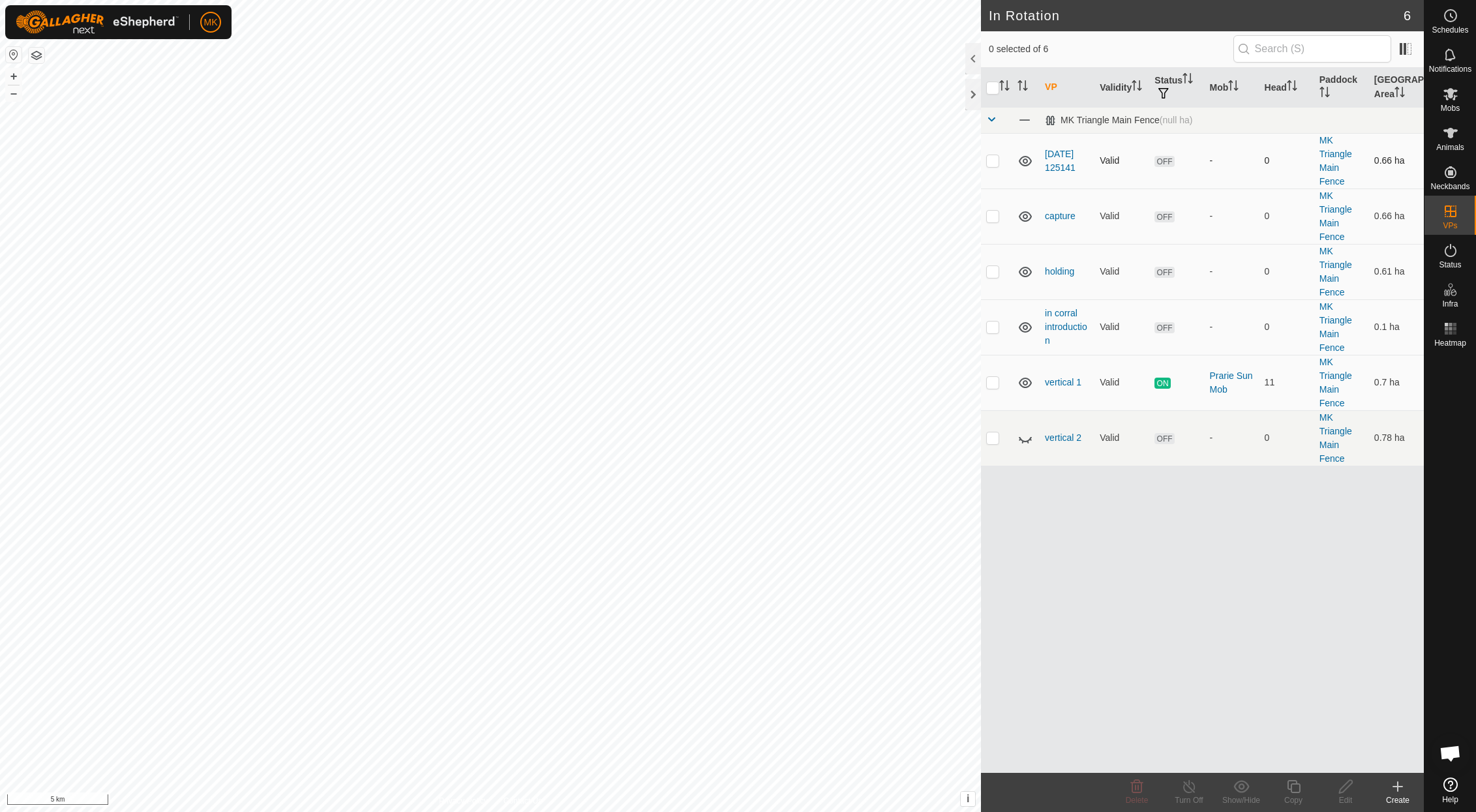
click at [991, 160] on p-checkbox at bounding box center [992, 160] width 13 height 11
checkbox input "true"
click at [32, 55] on button "button" at bounding box center [36, 55] width 15 height 15
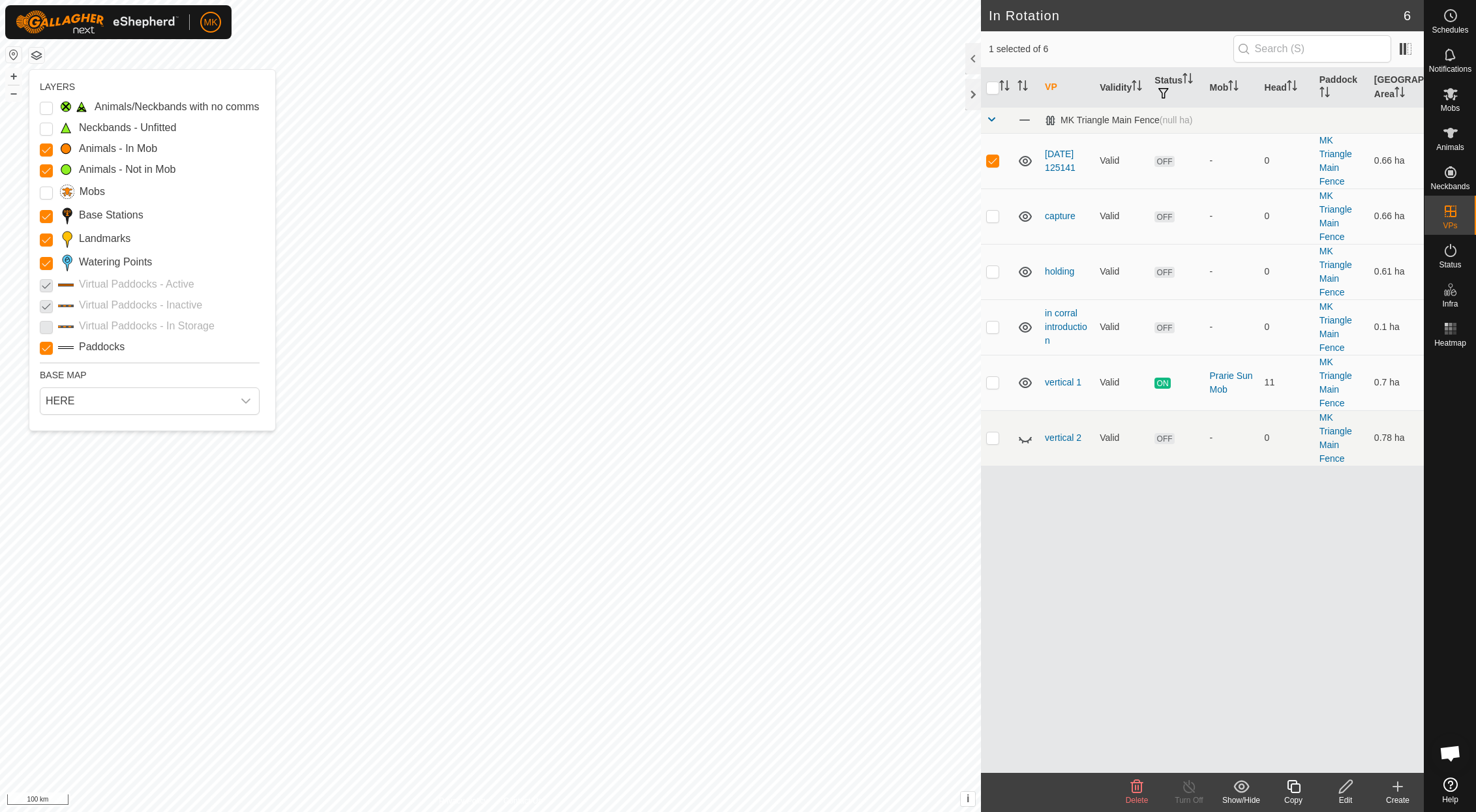
click at [32, 55] on button "button" at bounding box center [36, 55] width 15 height 15
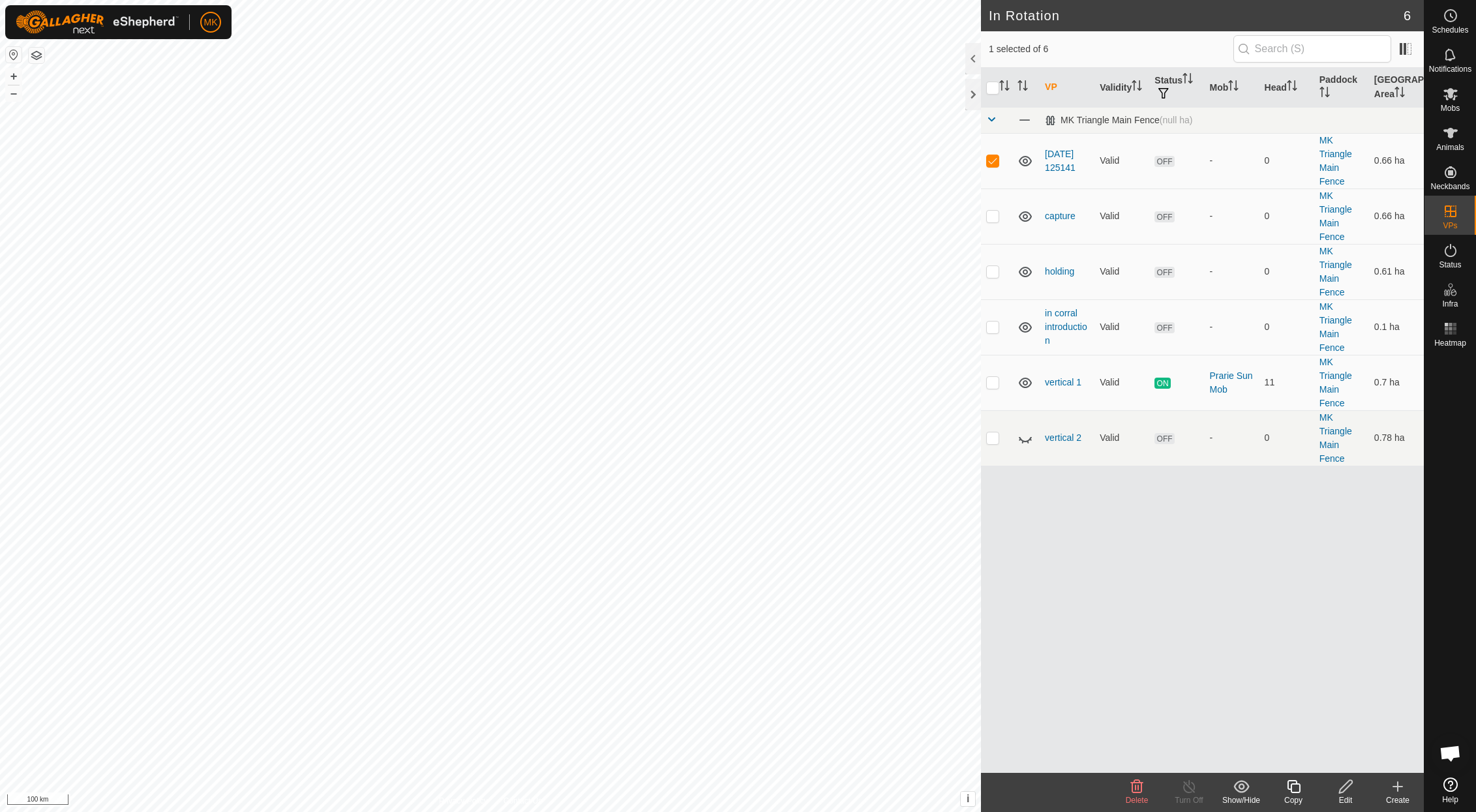
click at [12, 54] on button "button" at bounding box center [13, 54] width 15 height 15
click at [996, 273] on p-checkbox at bounding box center [992, 271] width 13 height 11
checkbox input "false"
click at [993, 327] on p-checkbox at bounding box center [992, 327] width 13 height 11
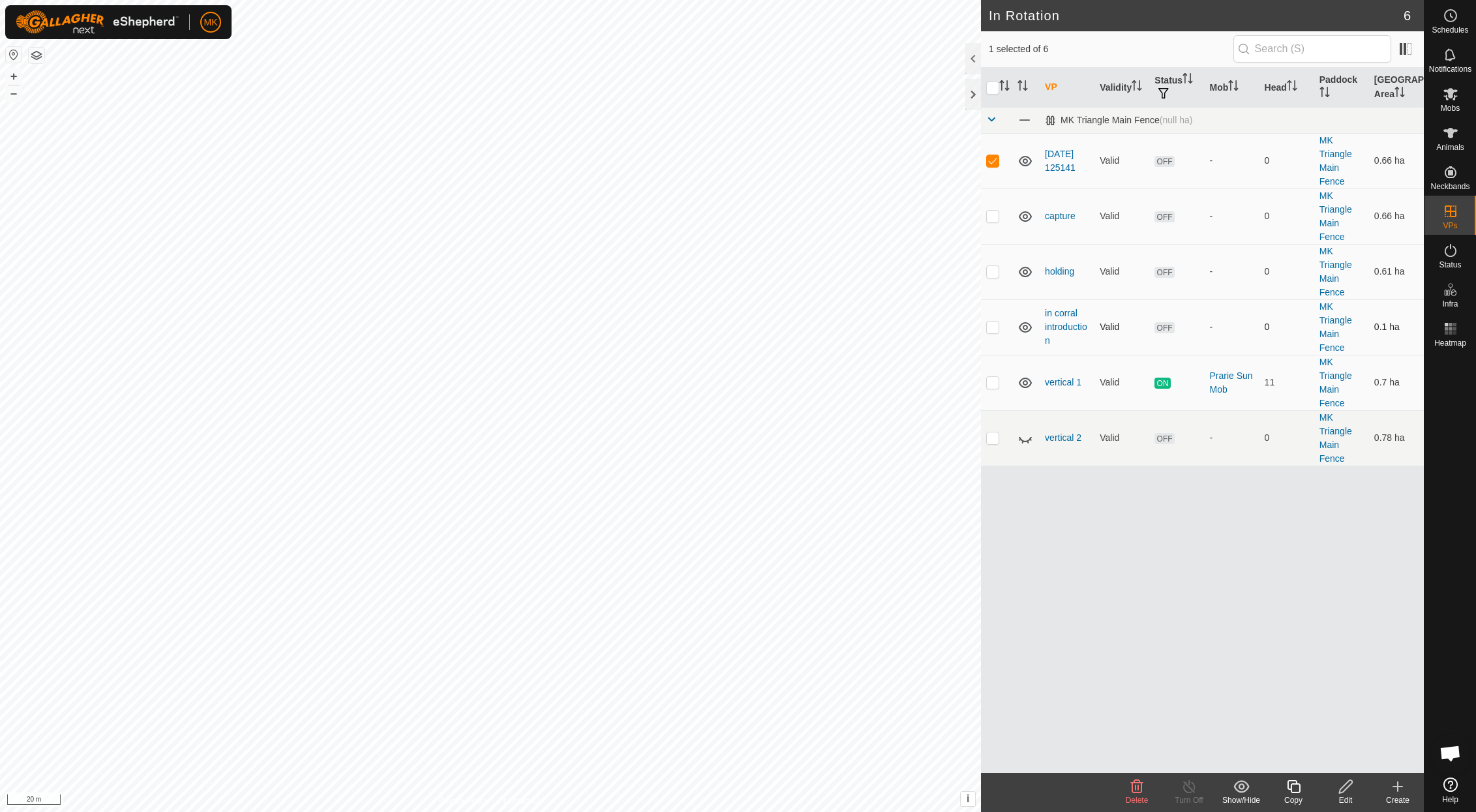
checkbox input "true"
click at [1137, 784] on icon at bounding box center [1136, 786] width 12 height 13
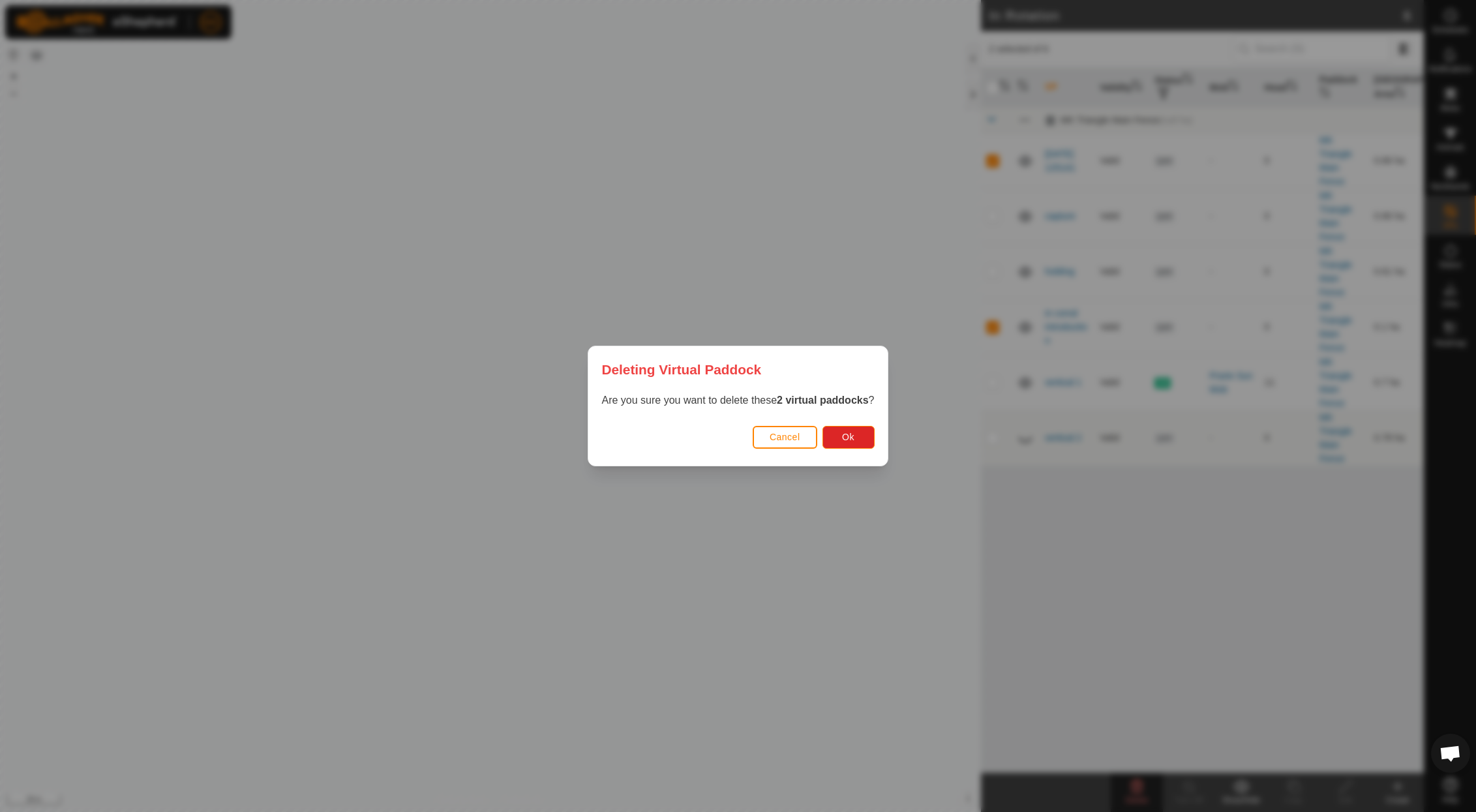
click at [801, 443] on button "Cancel" at bounding box center [785, 438] width 65 height 23
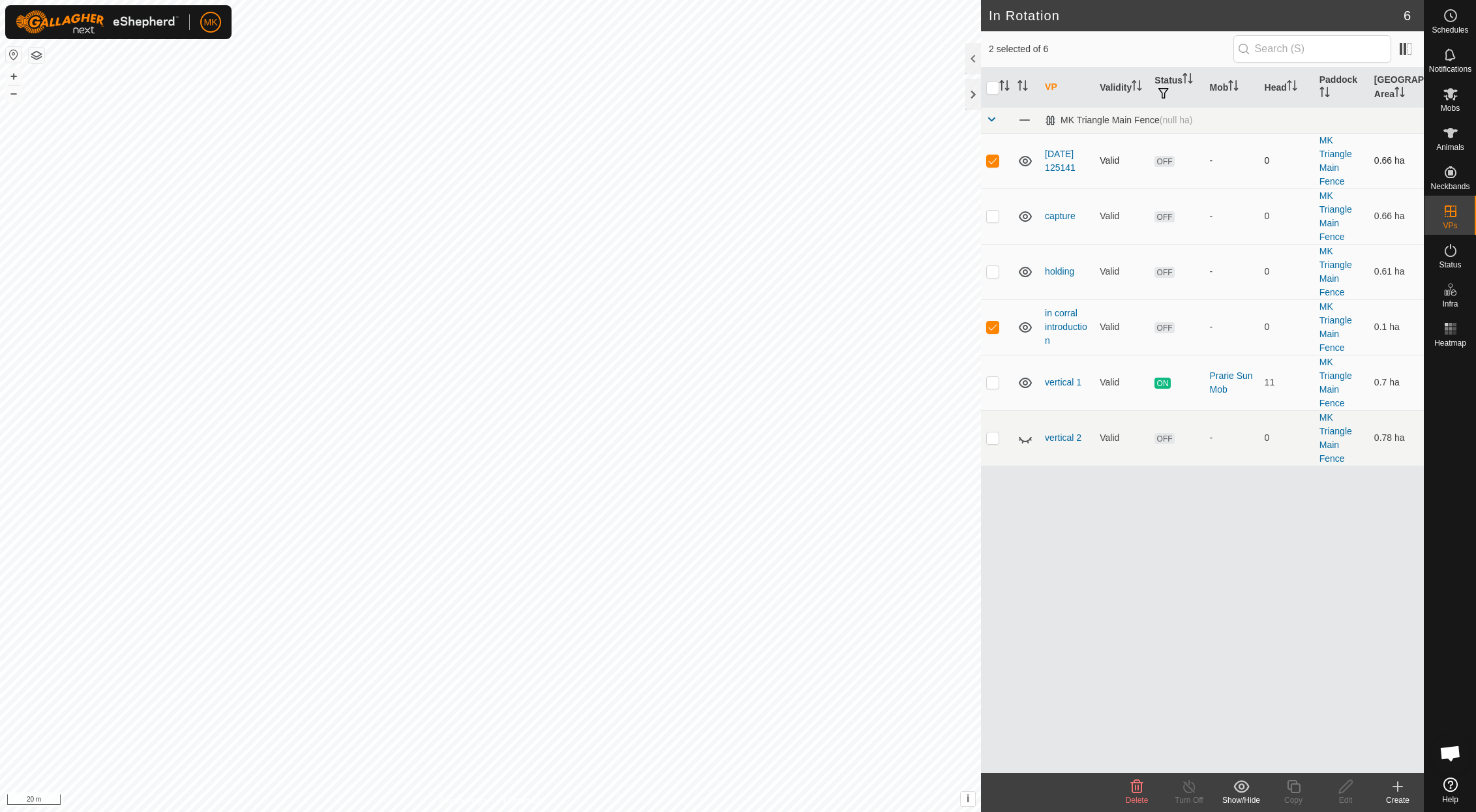
click at [995, 163] on p-checkbox at bounding box center [992, 160] width 13 height 11
checkbox input "false"
click at [1131, 793] on icon at bounding box center [1136, 786] width 15 height 15
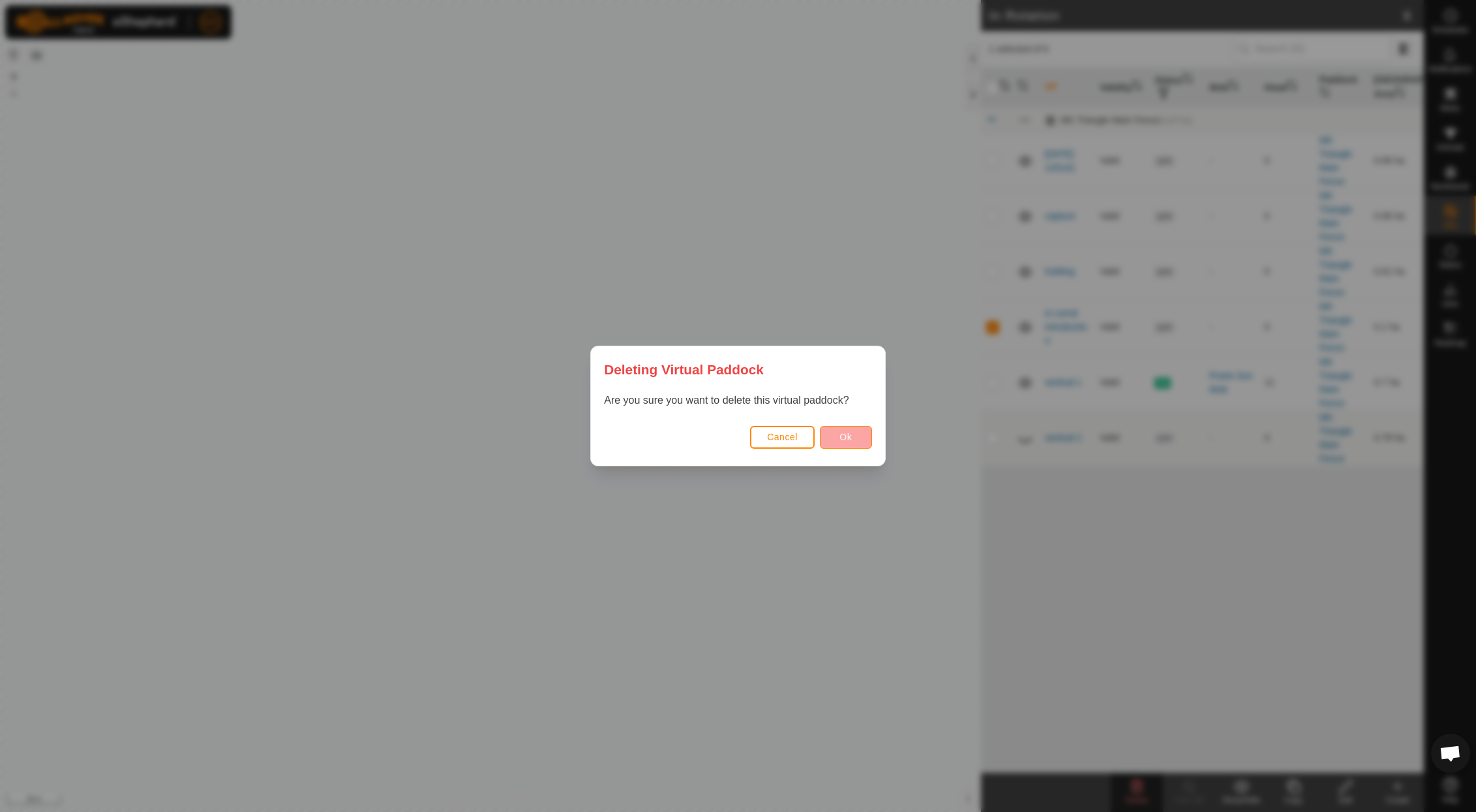
click at [838, 440] on button "Ok" at bounding box center [846, 438] width 53 height 23
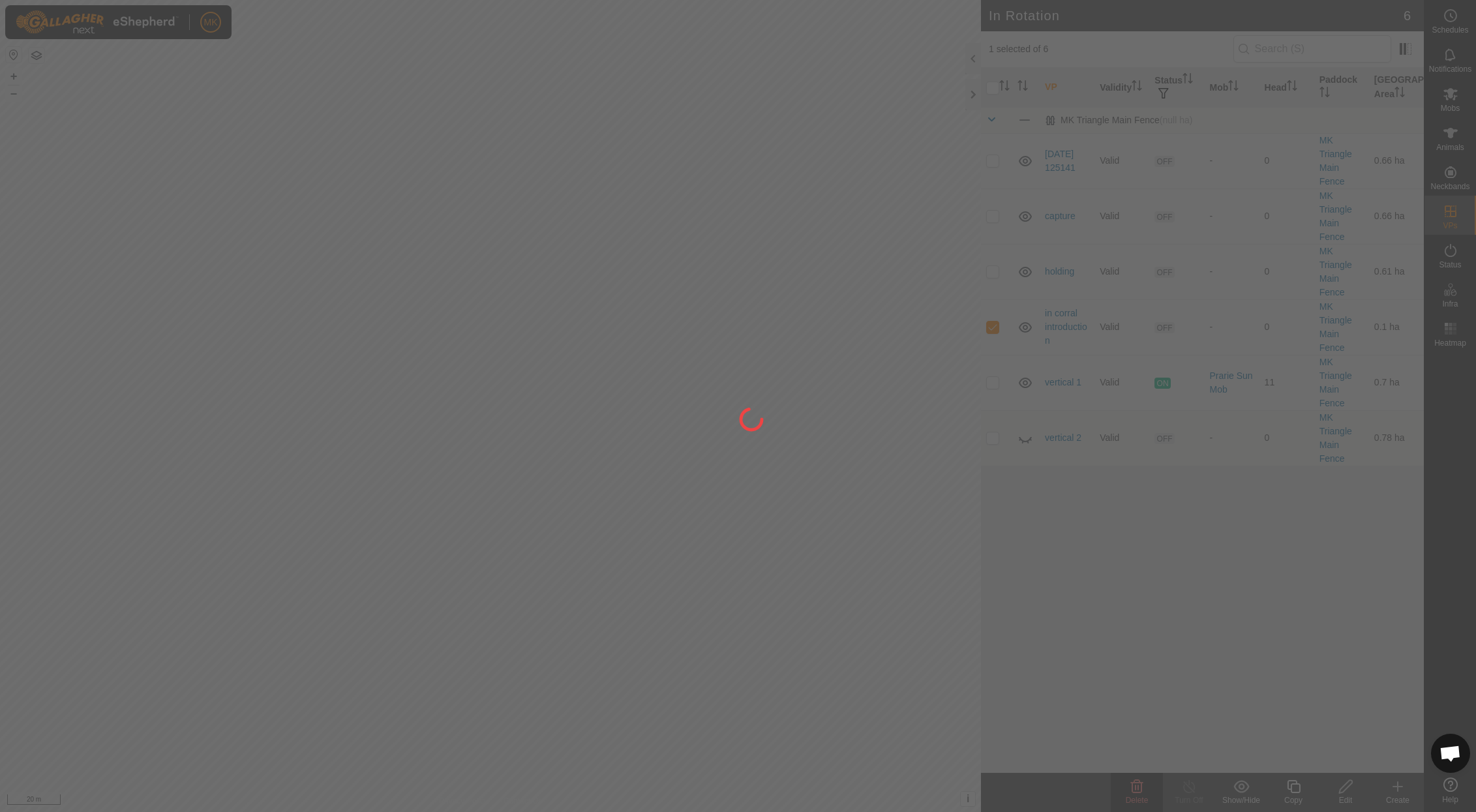
checkbox input "false"
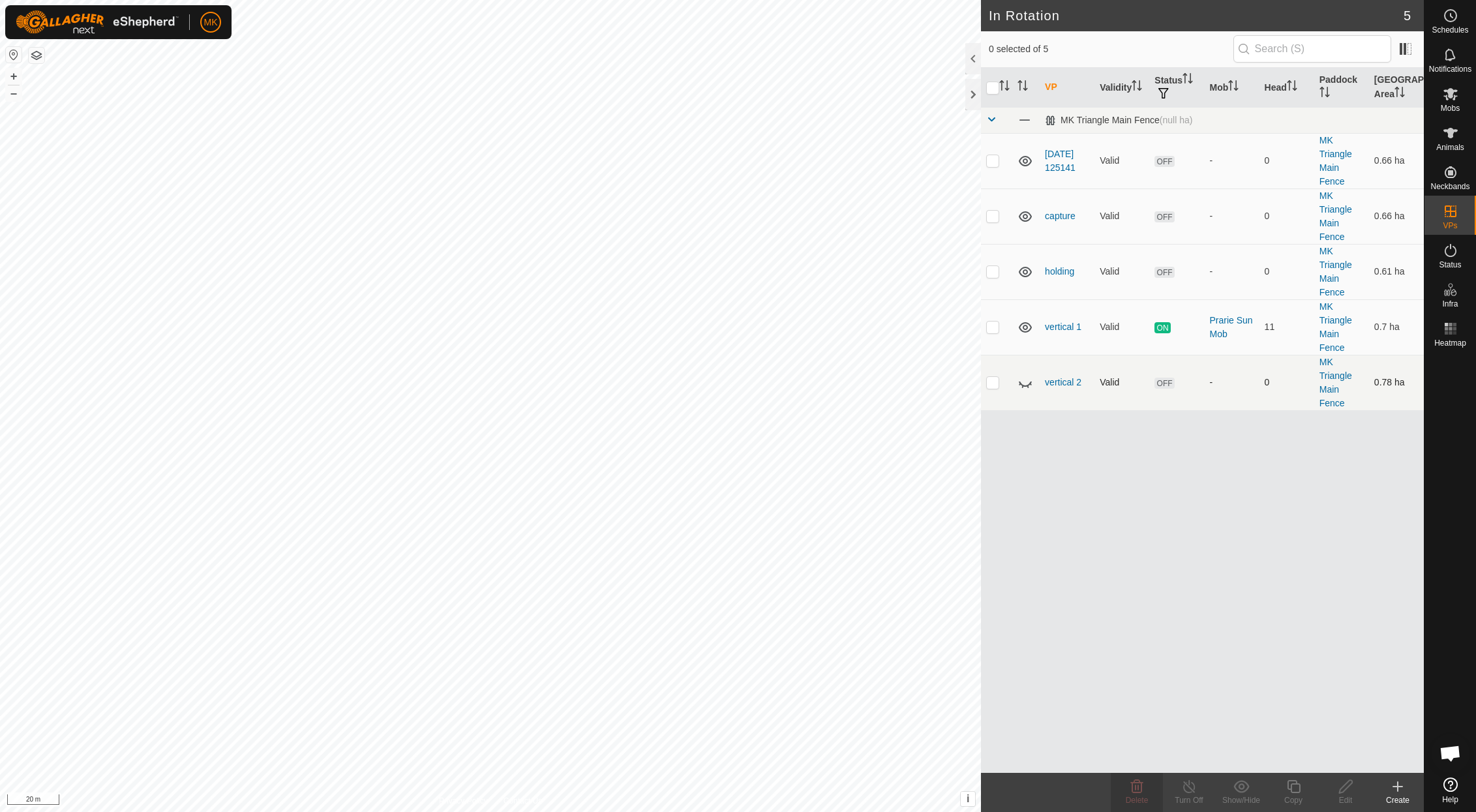
click at [1023, 384] on icon at bounding box center [1025, 383] width 15 height 15
click at [988, 159] on p-checkbox at bounding box center [992, 160] width 13 height 11
checkbox input "false"
click at [992, 216] on p-checkbox at bounding box center [992, 215] width 13 height 11
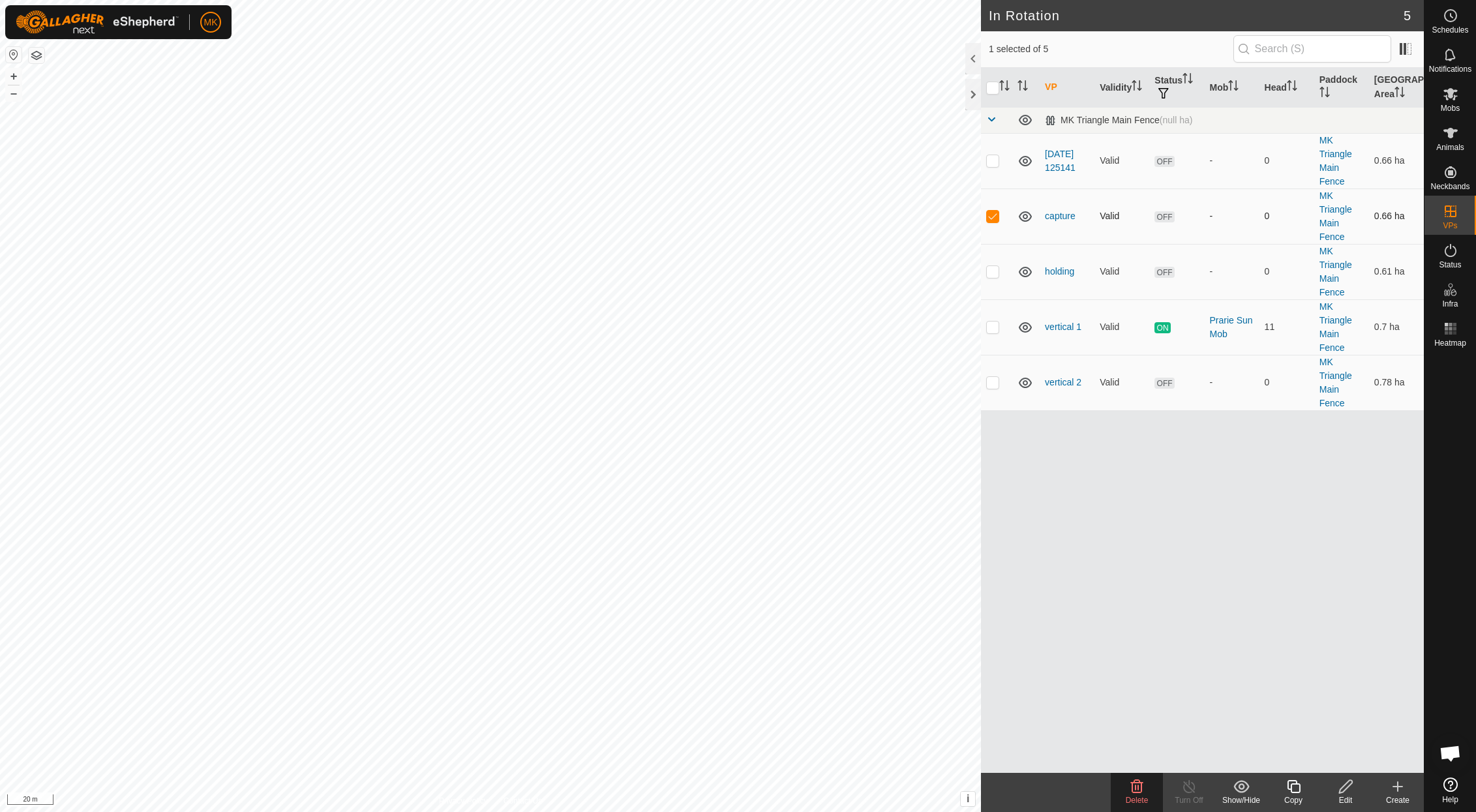
click at [992, 216] on p-checkbox at bounding box center [992, 215] width 13 height 11
checkbox input "false"
click at [993, 270] on p-checkbox at bounding box center [992, 271] width 13 height 11
checkbox input "false"
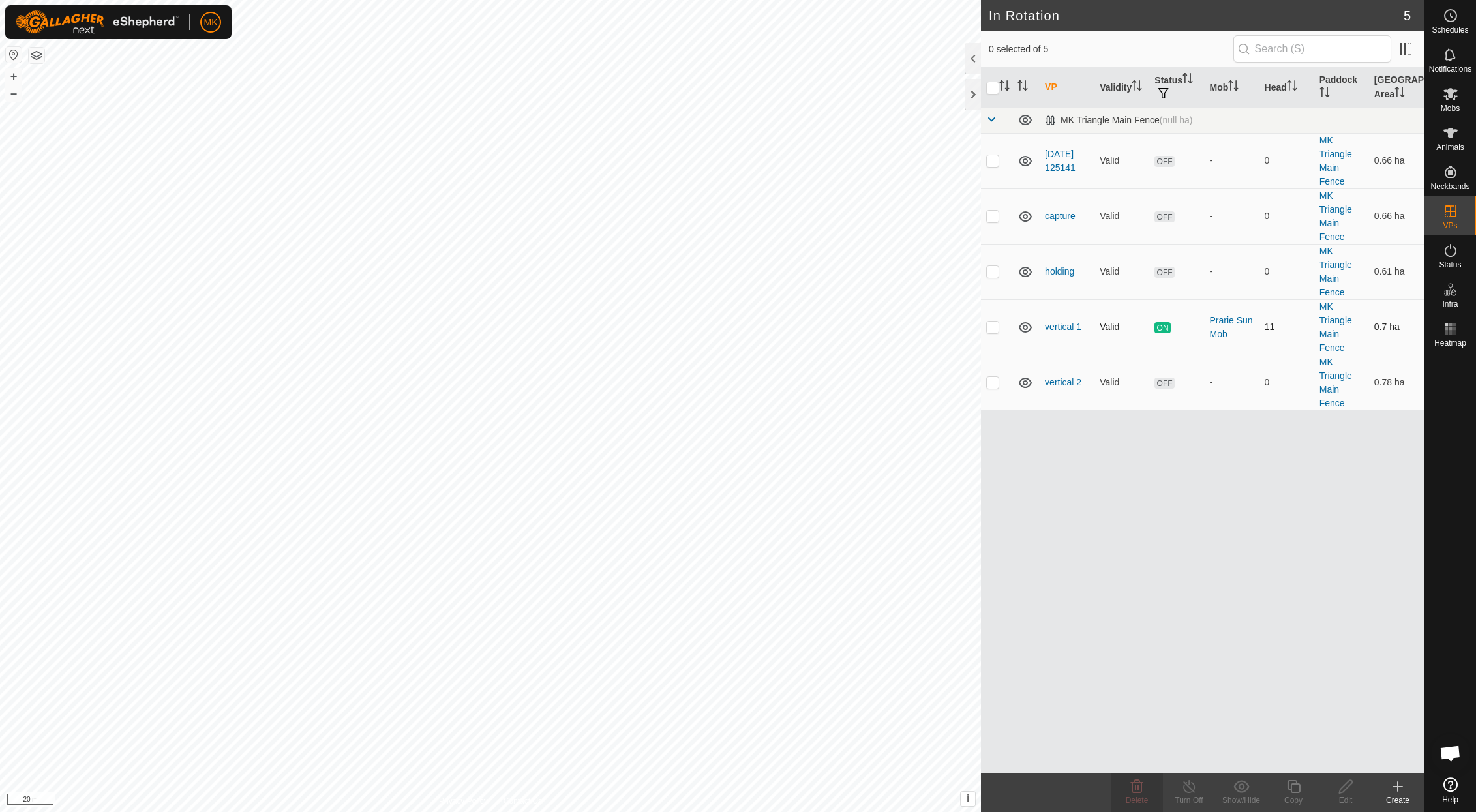
click at [996, 329] on p-checkbox at bounding box center [992, 327] width 13 height 11
click at [994, 329] on p-checkbox at bounding box center [992, 327] width 13 height 11
checkbox input "false"
click at [996, 387] on p-checkbox at bounding box center [992, 382] width 13 height 11
checkbox input "true"
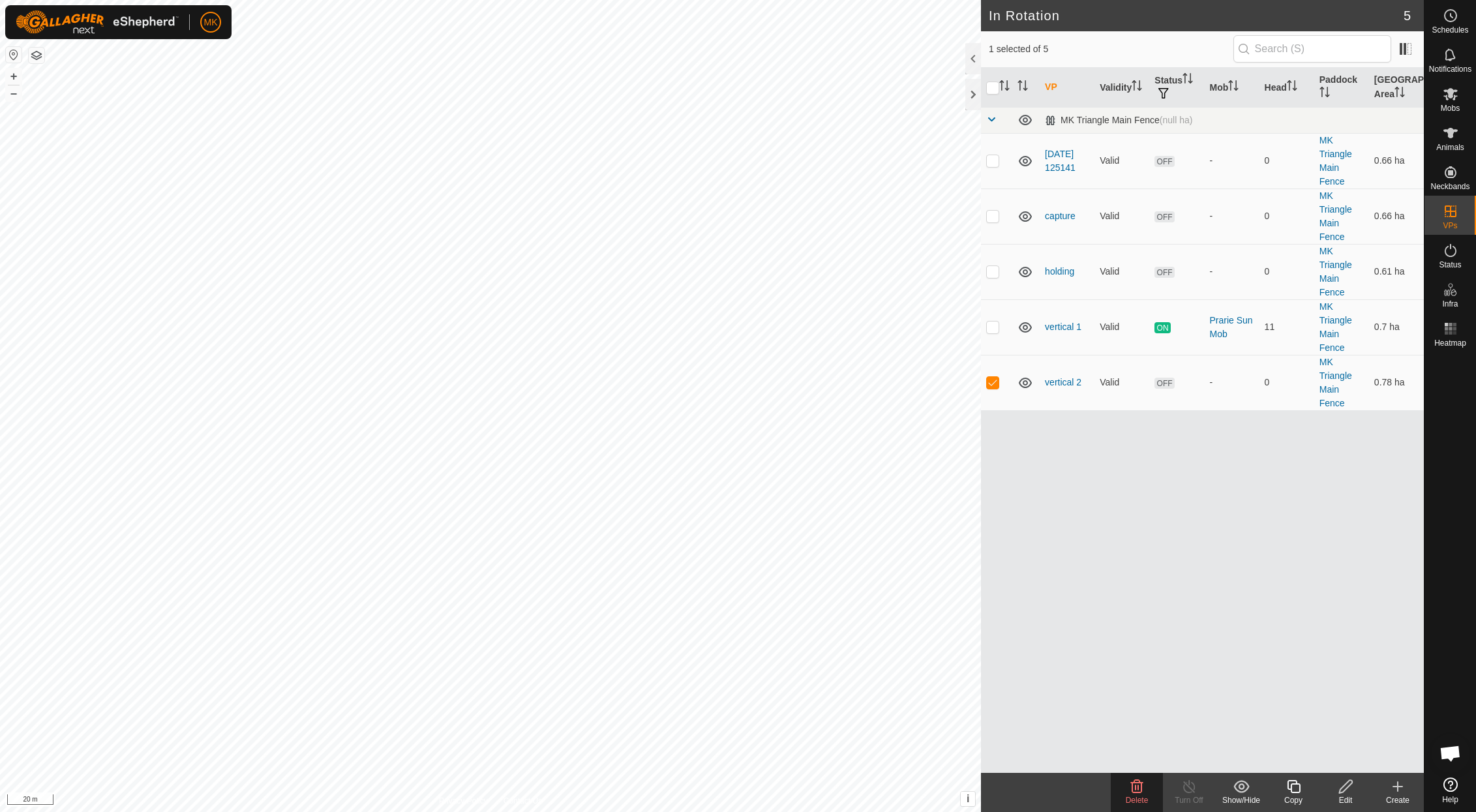
click at [1348, 795] on div "Edit" at bounding box center [1345, 800] width 53 height 12
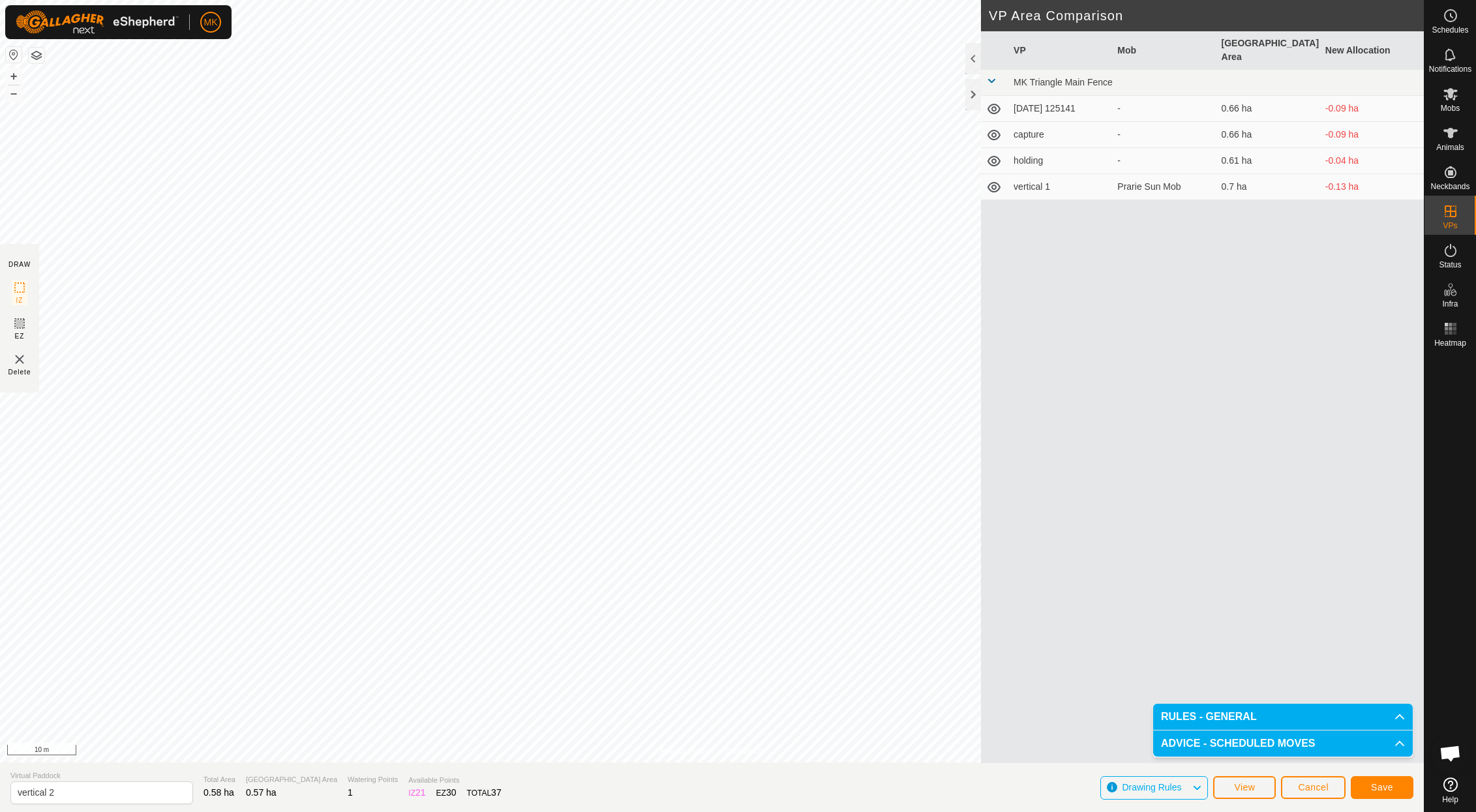
click at [1374, 786] on span "Save" at bounding box center [1381, 787] width 22 height 11
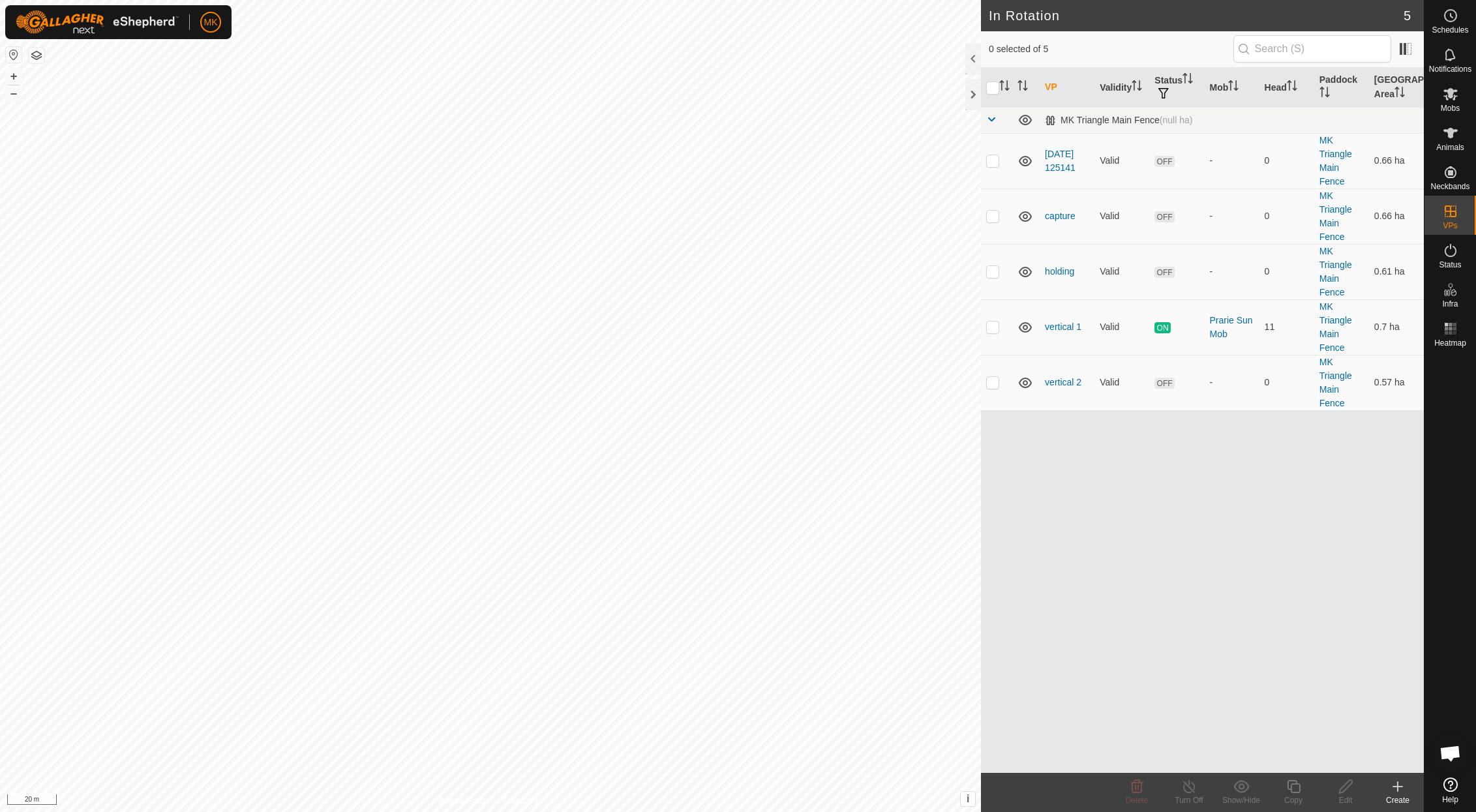
checkbox input "true"
click at [1449, 139] on icon at bounding box center [1450, 133] width 15 height 15
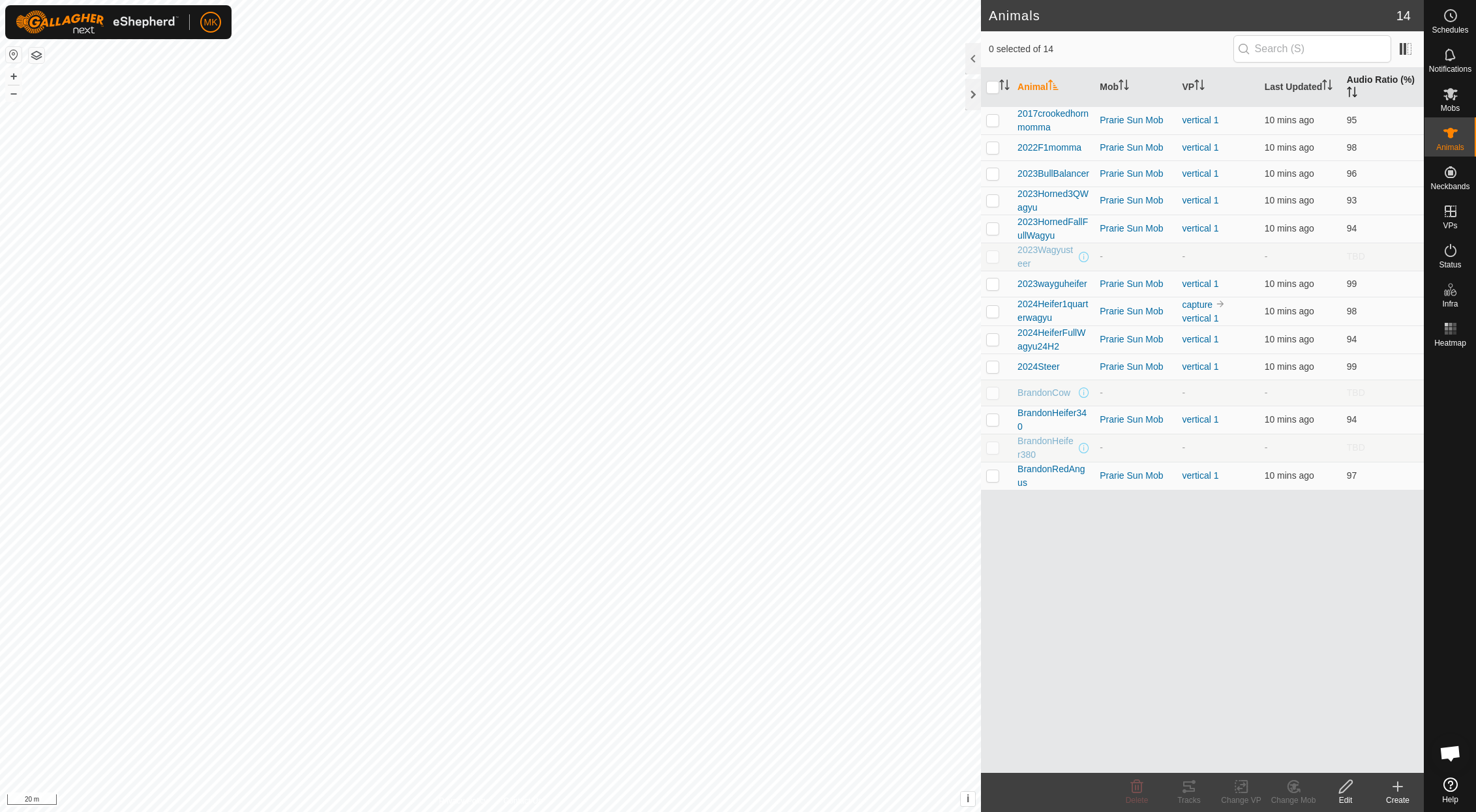
click at [1380, 86] on th "Audio Ratio (%)" at bounding box center [1383, 87] width 82 height 39
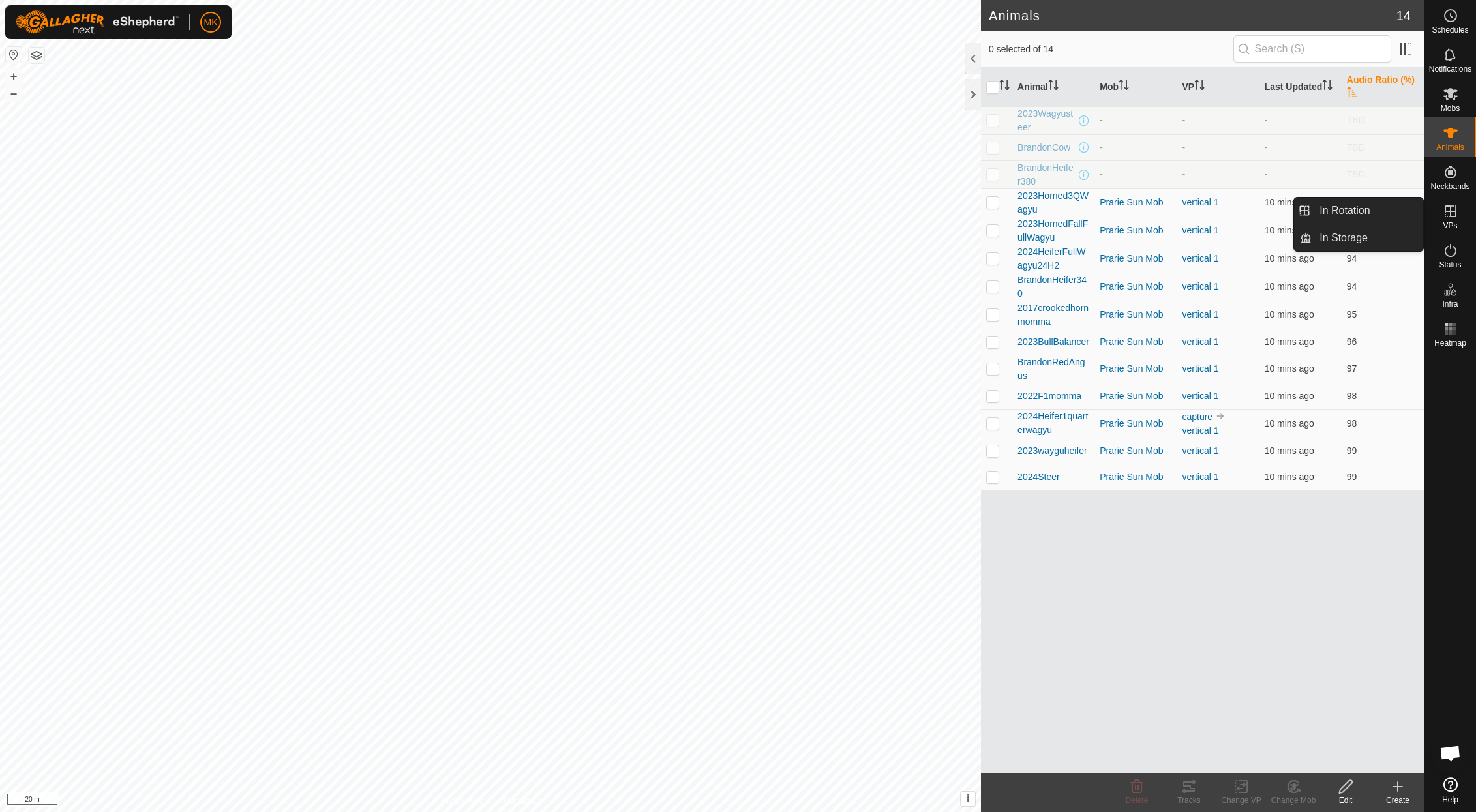
click at [1446, 218] on icon at bounding box center [1450, 211] width 15 height 15
click at [1349, 211] on link "In Rotation" at bounding box center [1368, 210] width 112 height 26
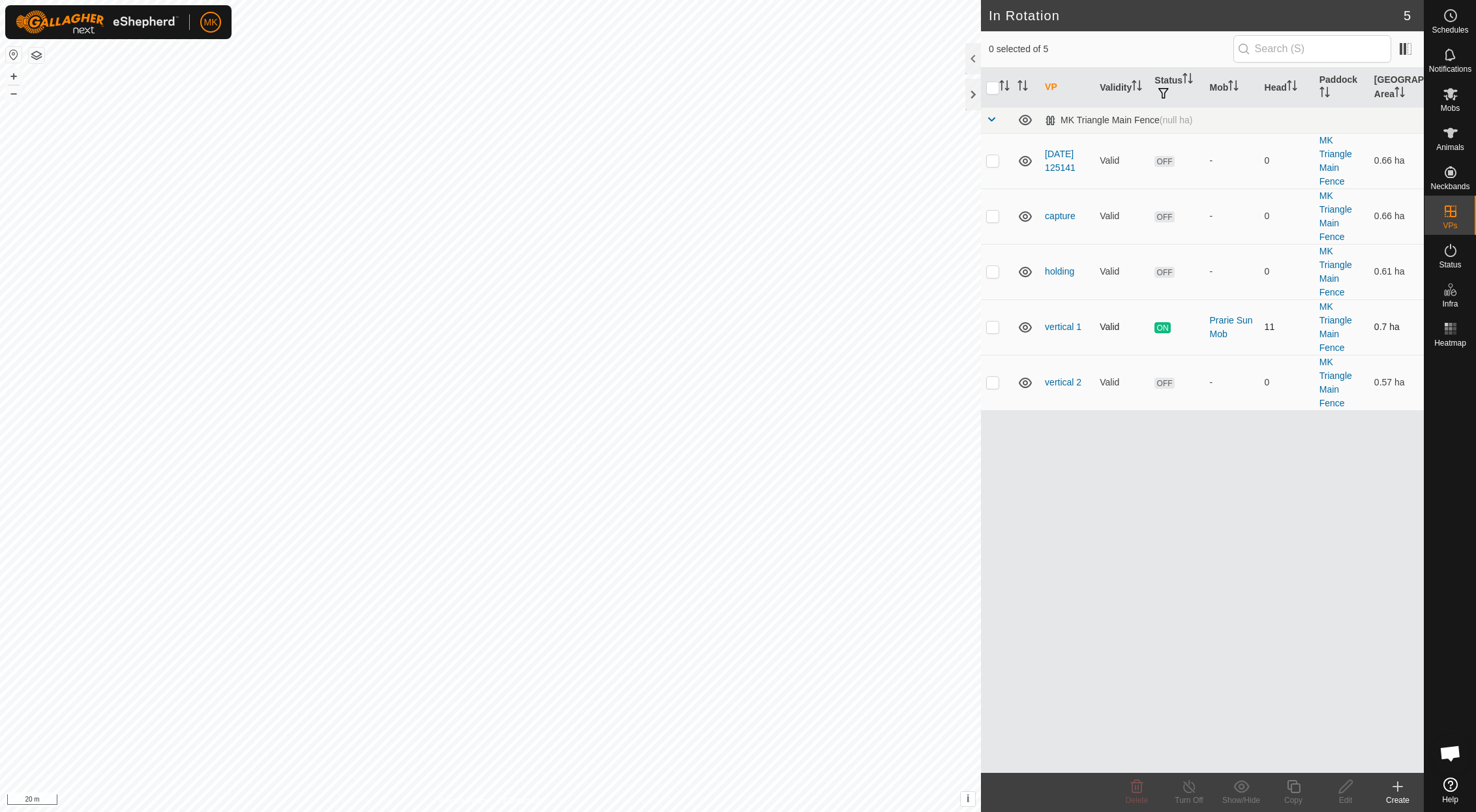
click at [994, 330] on p-checkbox at bounding box center [992, 327] width 13 height 11
checkbox input "false"
click at [994, 162] on p-checkbox at bounding box center [992, 160] width 13 height 11
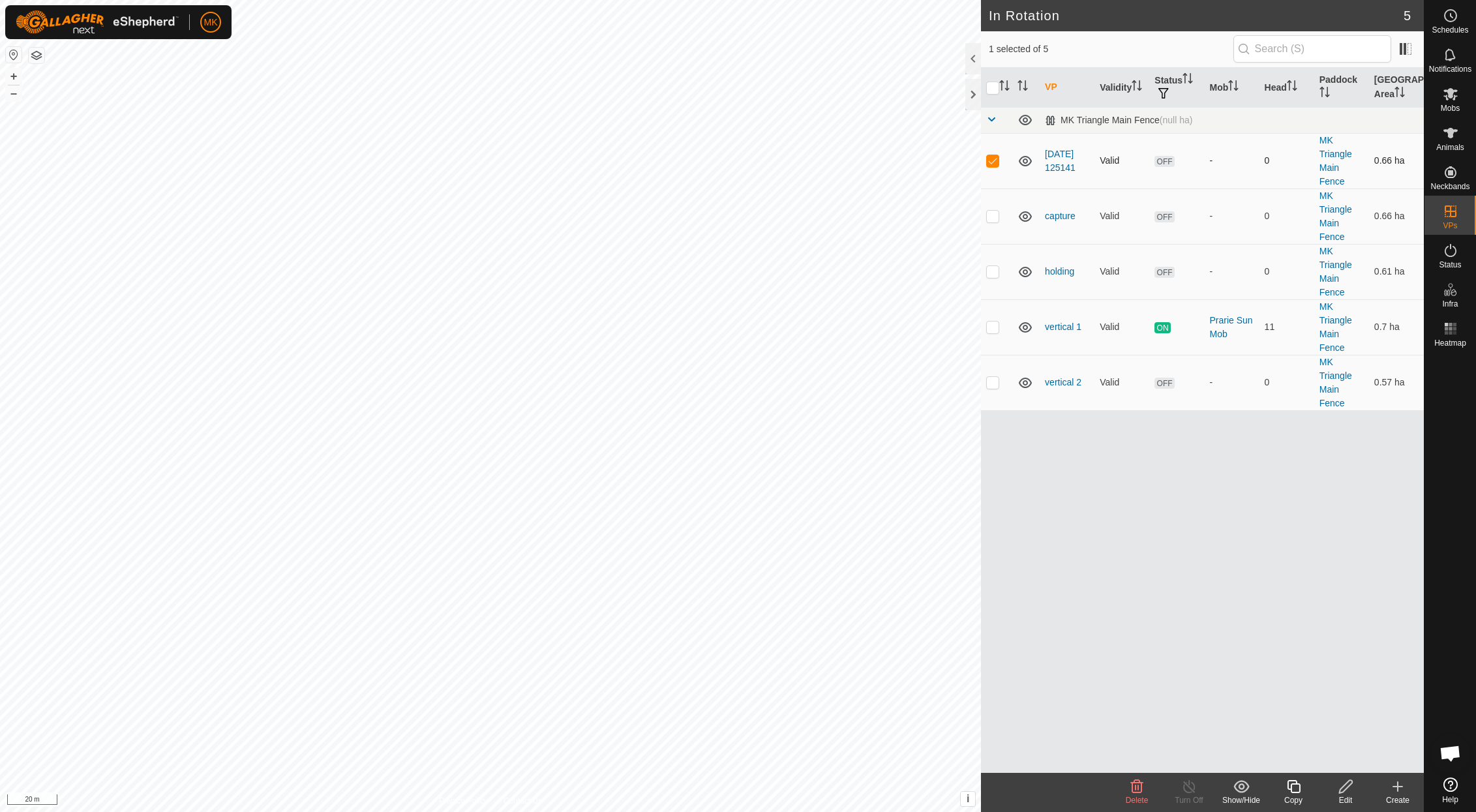
checkbox input "false"
click at [996, 219] on p-checkbox at bounding box center [992, 215] width 13 height 11
checkbox input "true"
click at [1349, 790] on icon at bounding box center [1346, 786] width 16 height 15
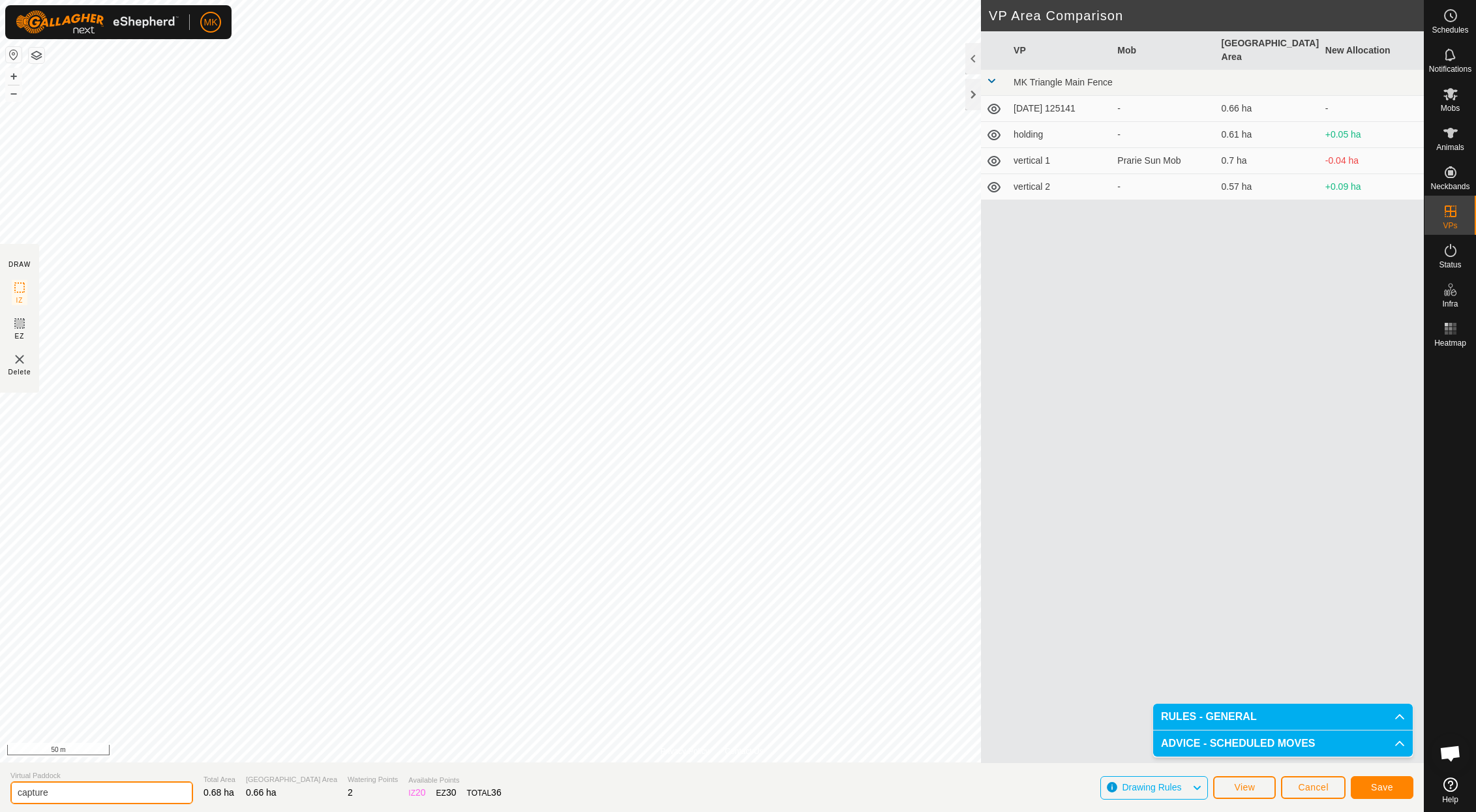
click at [71, 793] on input "capture" at bounding box center [102, 793] width 183 height 23
drag, startPoint x: 71, startPoint y: 793, endPoint x: -27, endPoint y: 792, distance: 98.0
click at [0, 792] on html "MK Schedules Notifications Mobs Animals Neckbands VPs Status Infra Heatmap Help…" at bounding box center [738, 406] width 1476 height 812
type input "rotation 3"
click at [1367, 791] on button "Save" at bounding box center [1381, 788] width 62 height 23
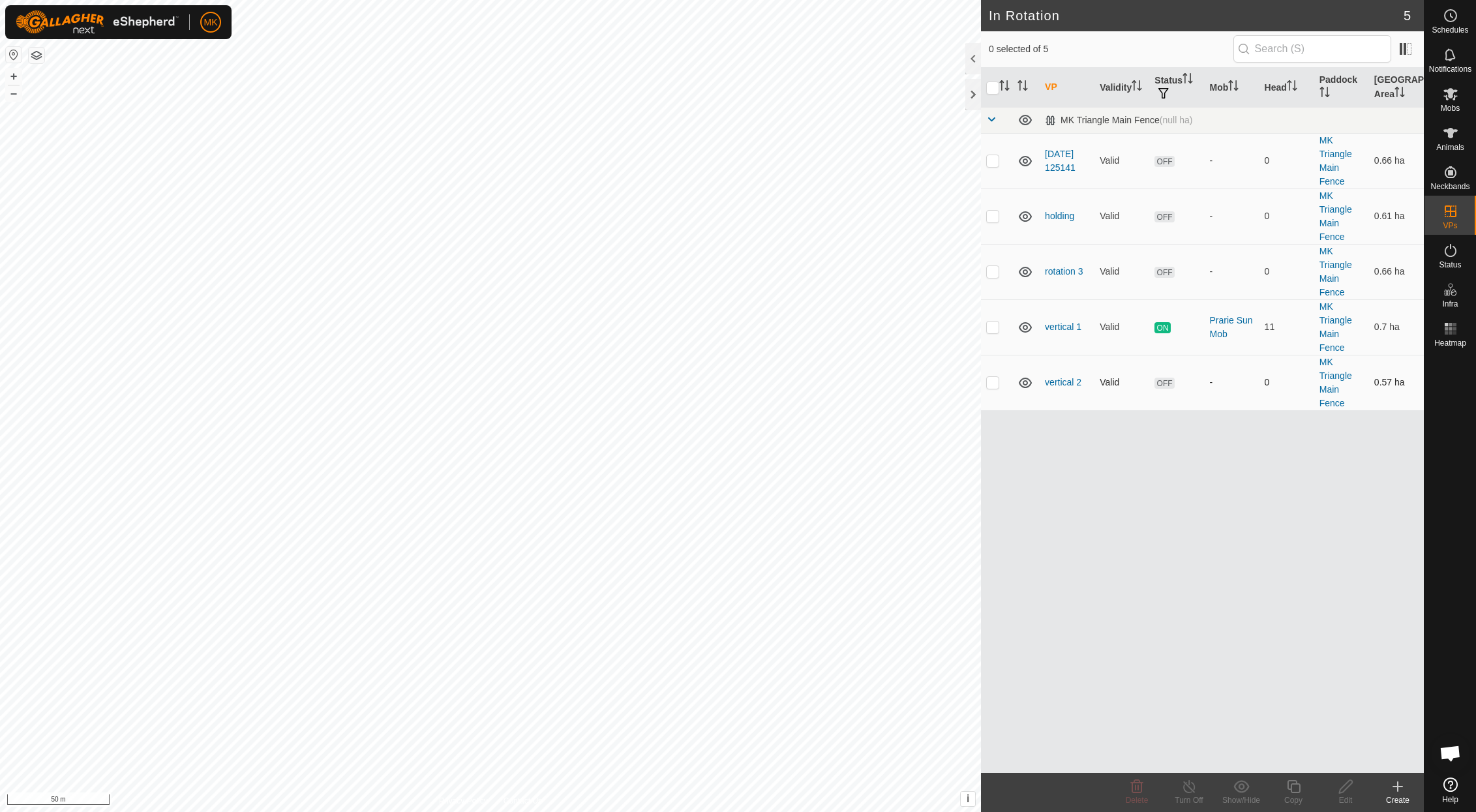
click at [994, 387] on p-checkbox at bounding box center [992, 382] width 13 height 11
checkbox input "true"
click at [1343, 789] on icon at bounding box center [1346, 786] width 16 height 15
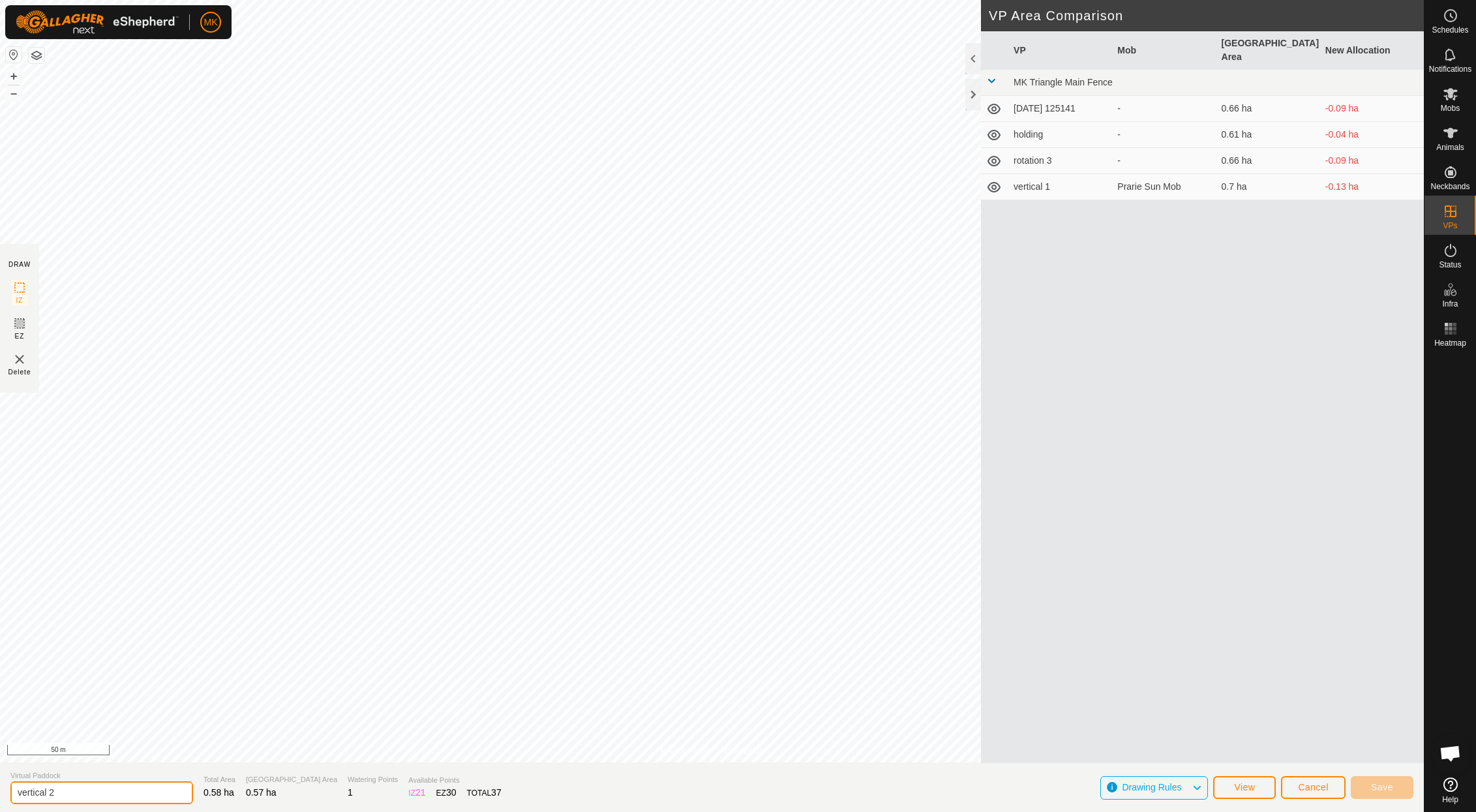
drag, startPoint x: 48, startPoint y: 793, endPoint x: -59, endPoint y: 790, distance: 107.0
click at [0, 790] on html "MK Schedules Notifications Mobs Animals Neckbands VPs Status Infra Heatmap Help…" at bounding box center [738, 406] width 1476 height 812
type input "rotation 2"
click at [1366, 785] on button "Save" at bounding box center [1381, 788] width 62 height 23
